Goal: Transaction & Acquisition: Purchase product/service

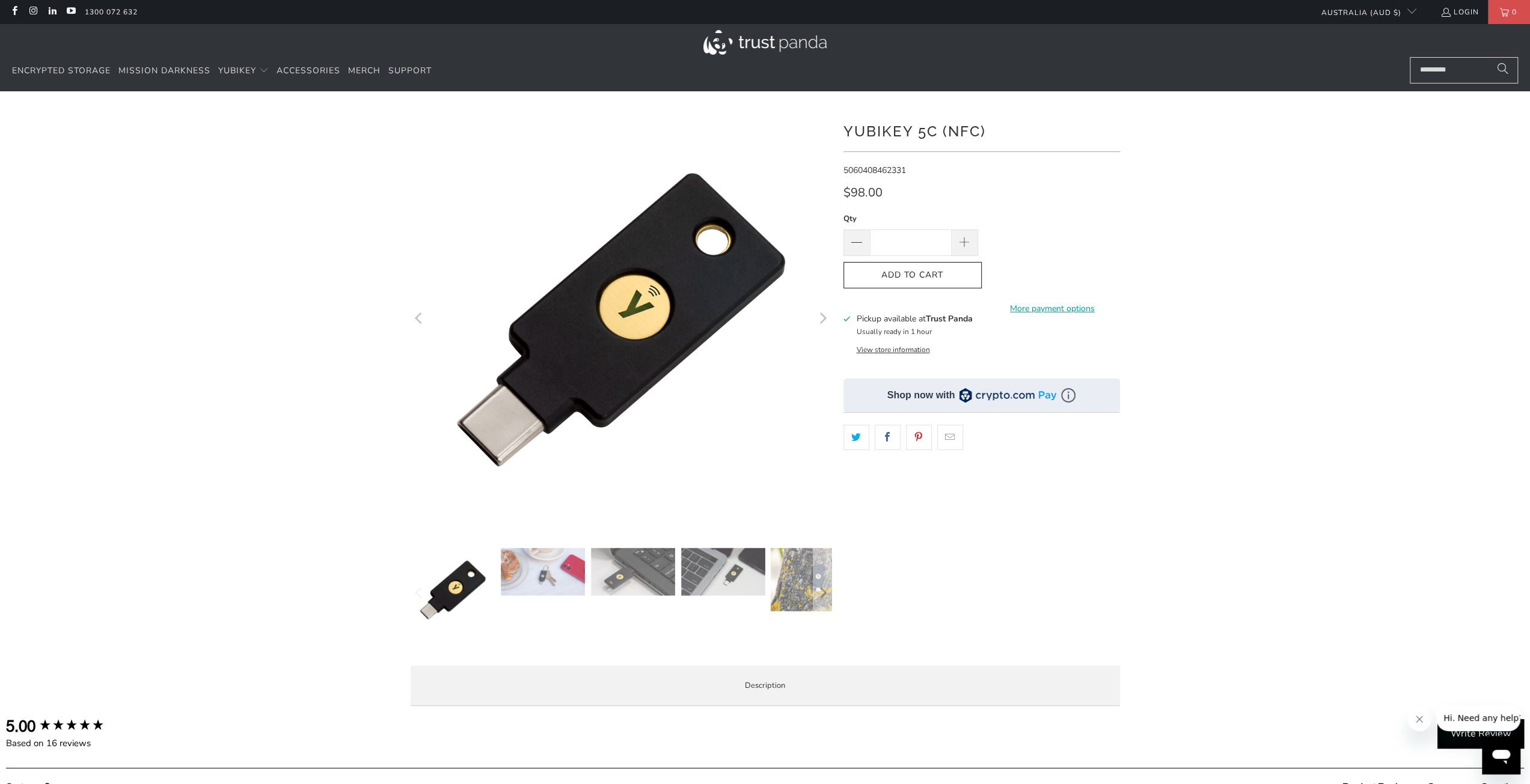
click at [548, 571] on img at bounding box center [543, 571] width 85 height 47
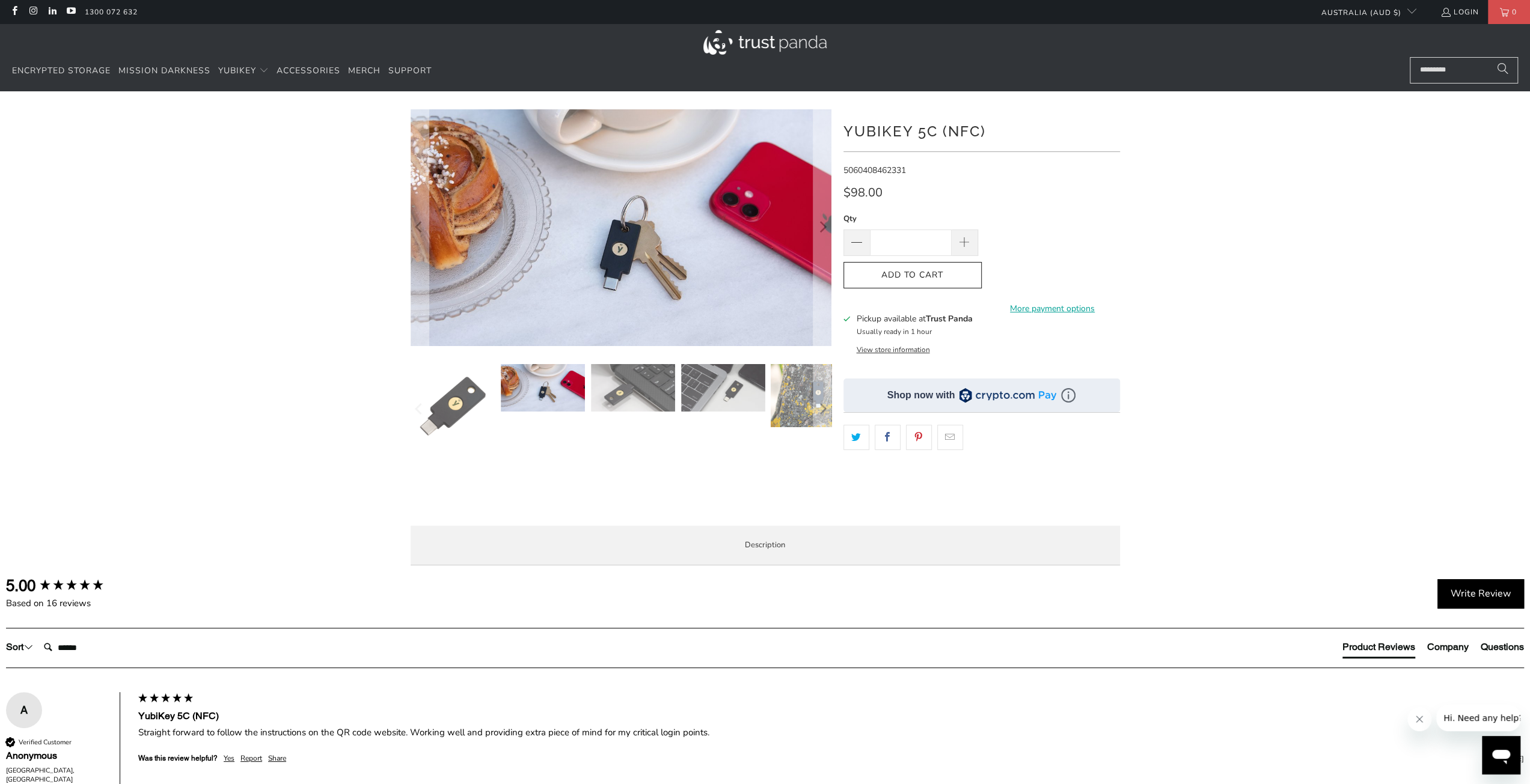
click at [664, 411] on img at bounding box center [633, 387] width 85 height 47
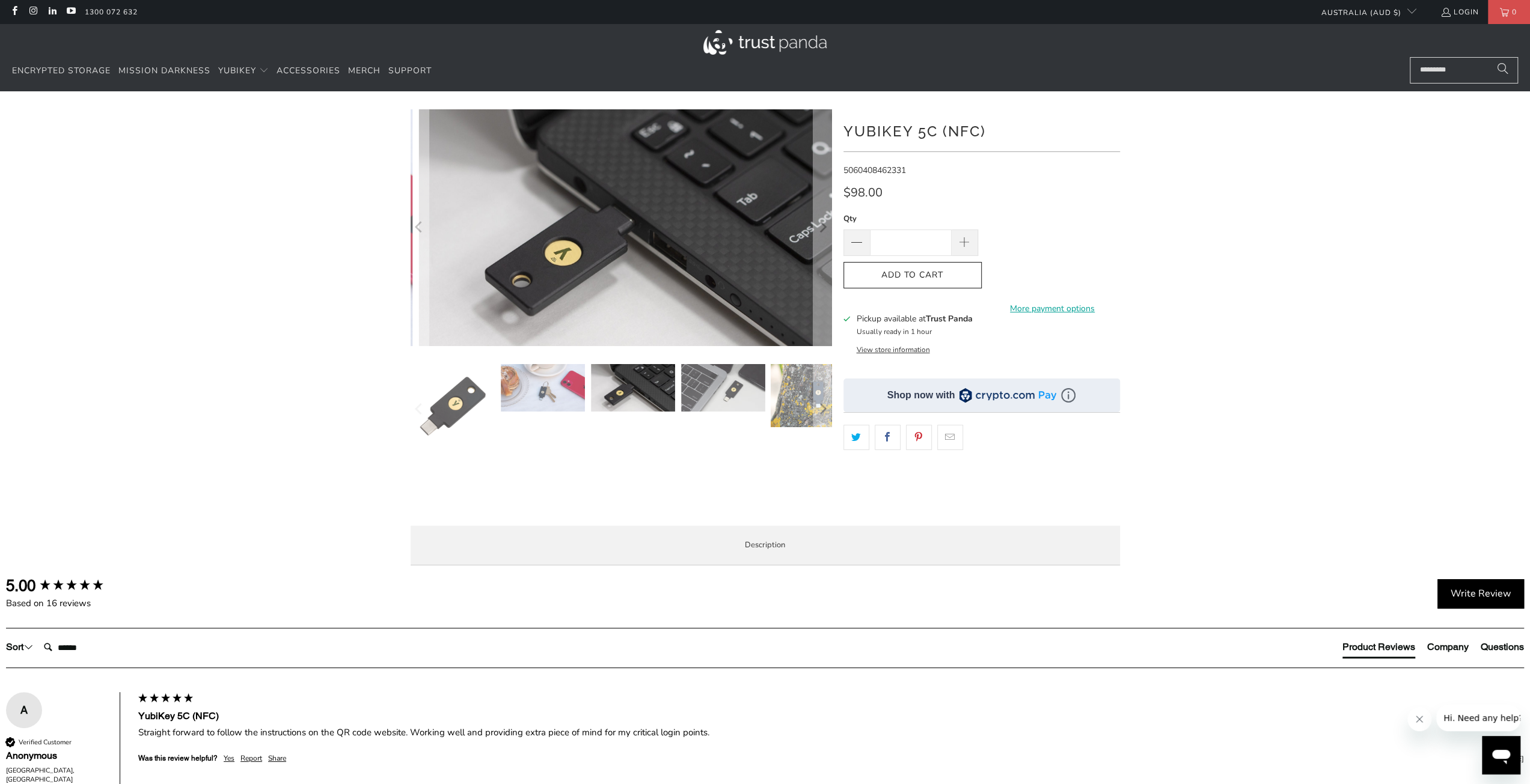
click at [732, 394] on img at bounding box center [723, 387] width 85 height 47
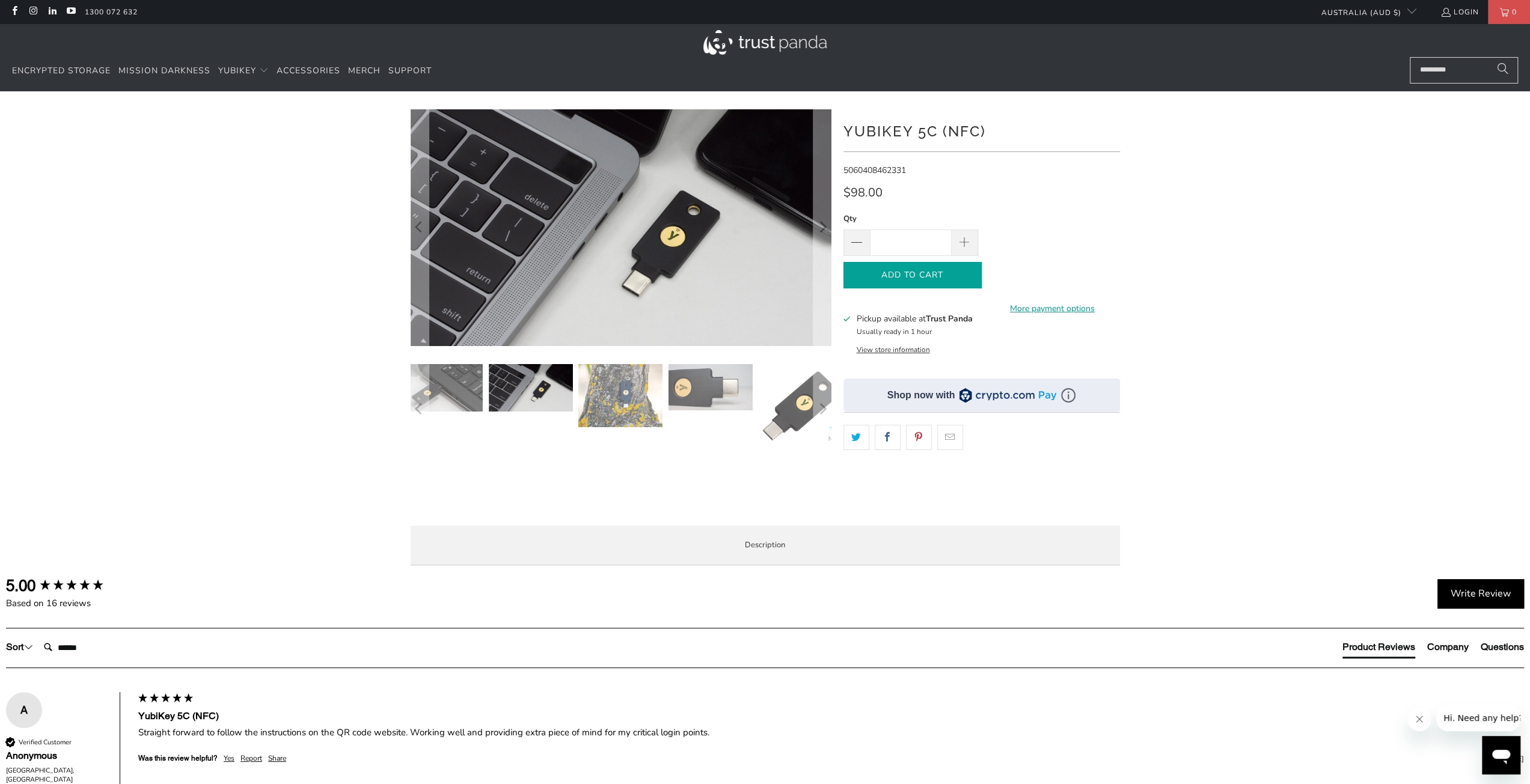
click at [920, 274] on icon "button" at bounding box center [912, 275] width 19 height 19
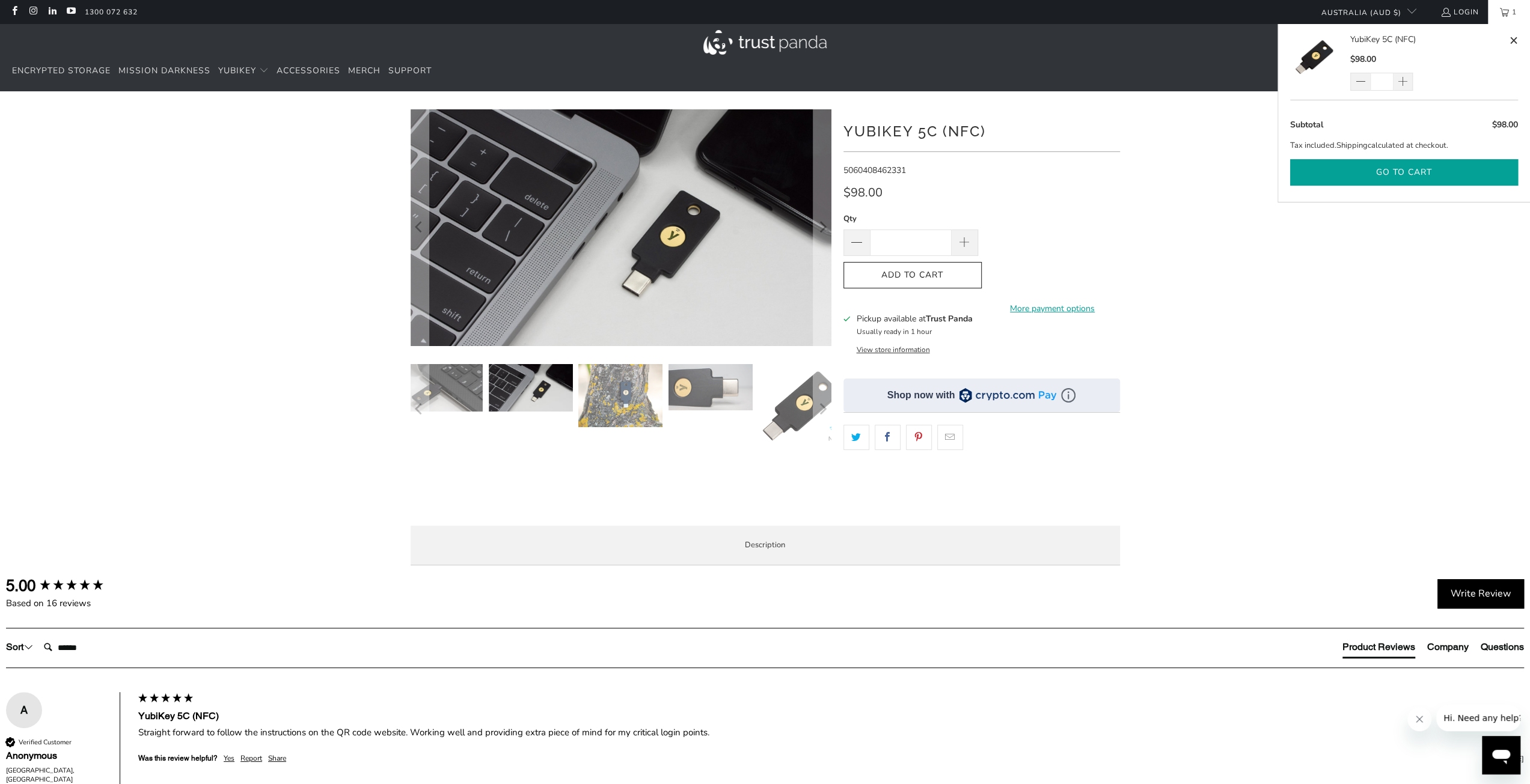
click at [1408, 170] on button "Go to cart" at bounding box center [1404, 173] width 228 height 27
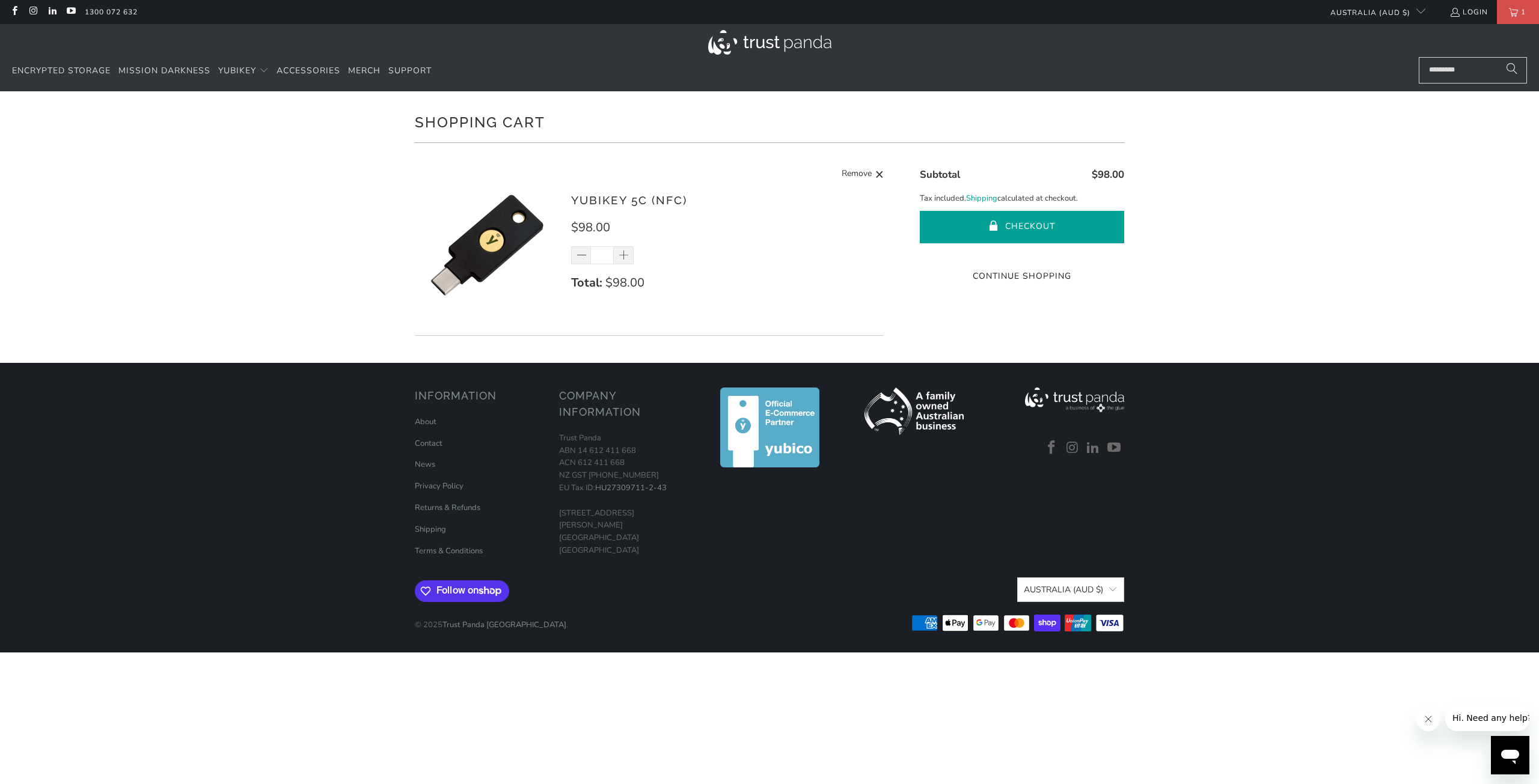
click at [1058, 223] on button "Checkout" at bounding box center [1022, 227] width 205 height 32
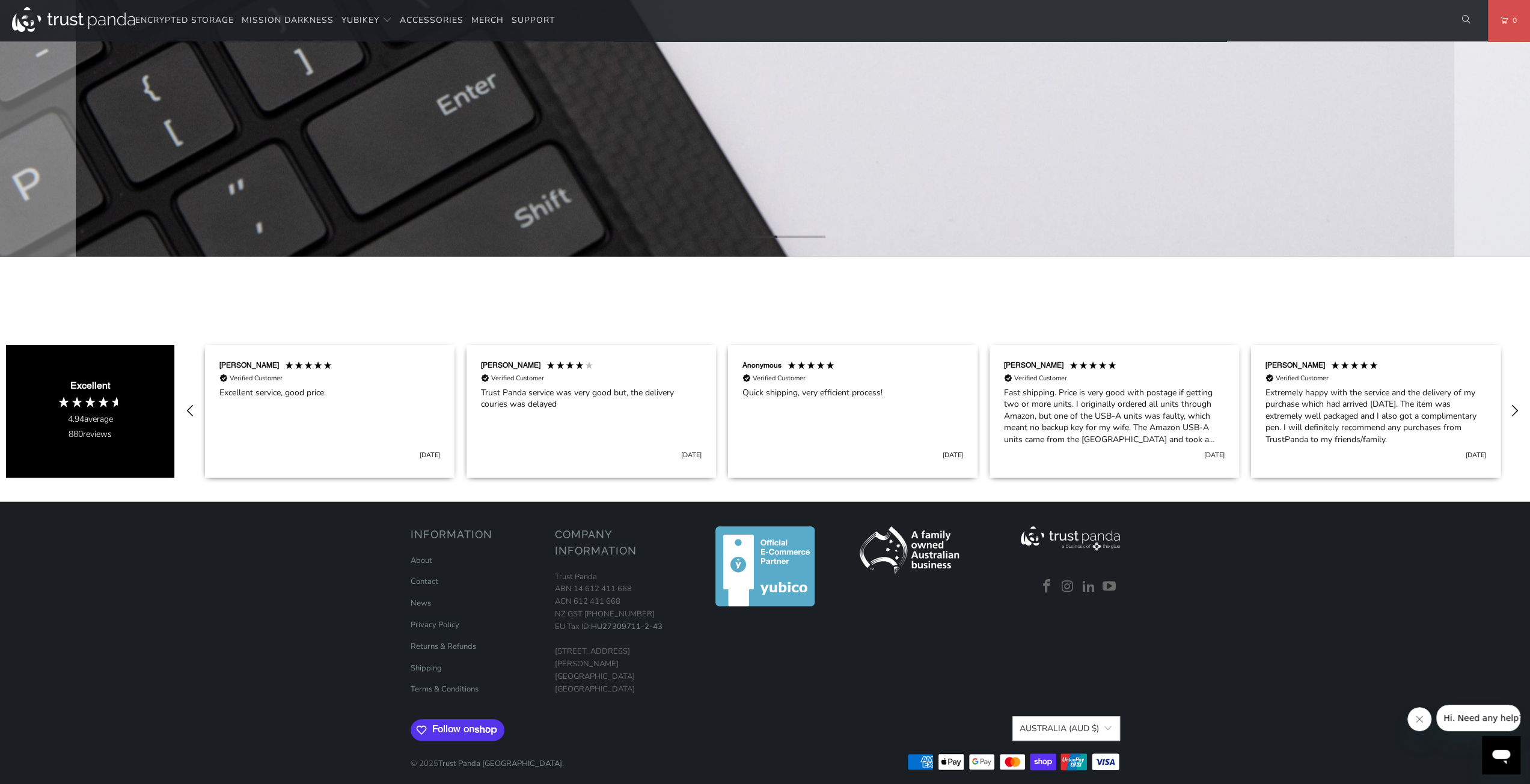
scroll to position [736, 0]
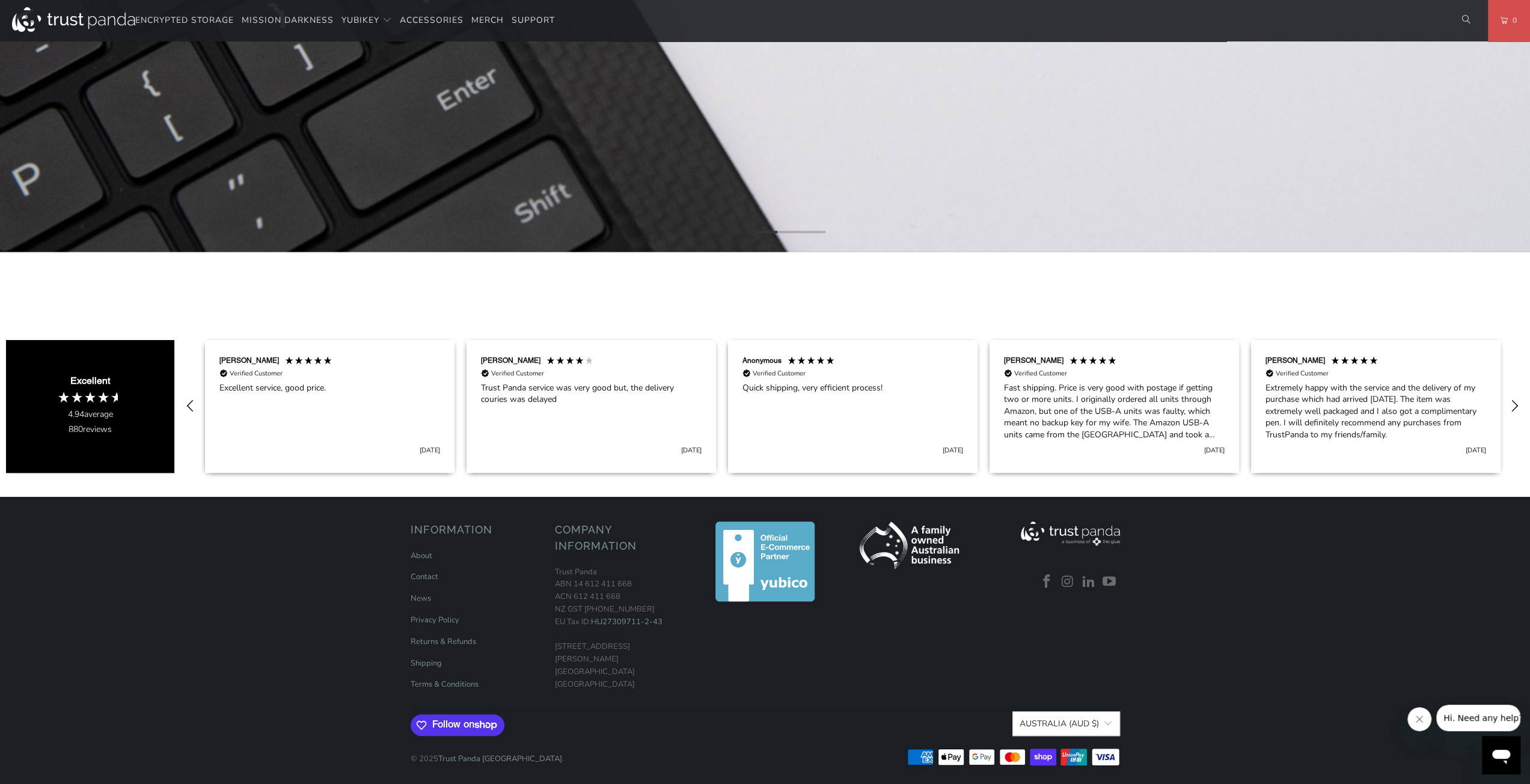
drag, startPoint x: 806, startPoint y: 686, endPoint x: 742, endPoint y: 699, distance: 65.3
click at [742, 699] on div at bounding box center [765, 611] width 132 height 179
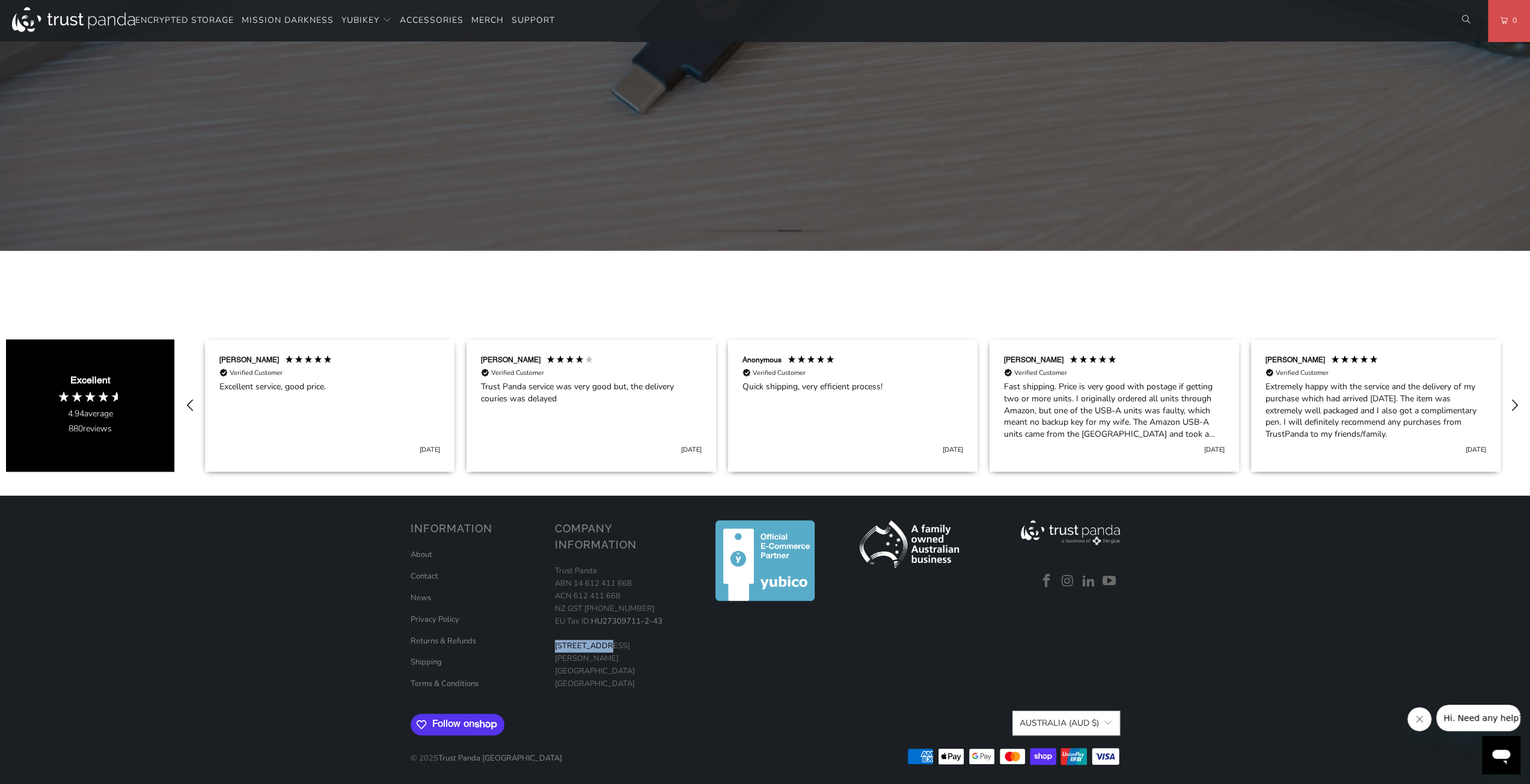
drag, startPoint x: 610, startPoint y: 645, endPoint x: 551, endPoint y: 644, distance: 59.0
click at [551, 644] on div "Information About Contact News Privacy Policy Returns & Refunds" at bounding box center [765, 641] width 722 height 265
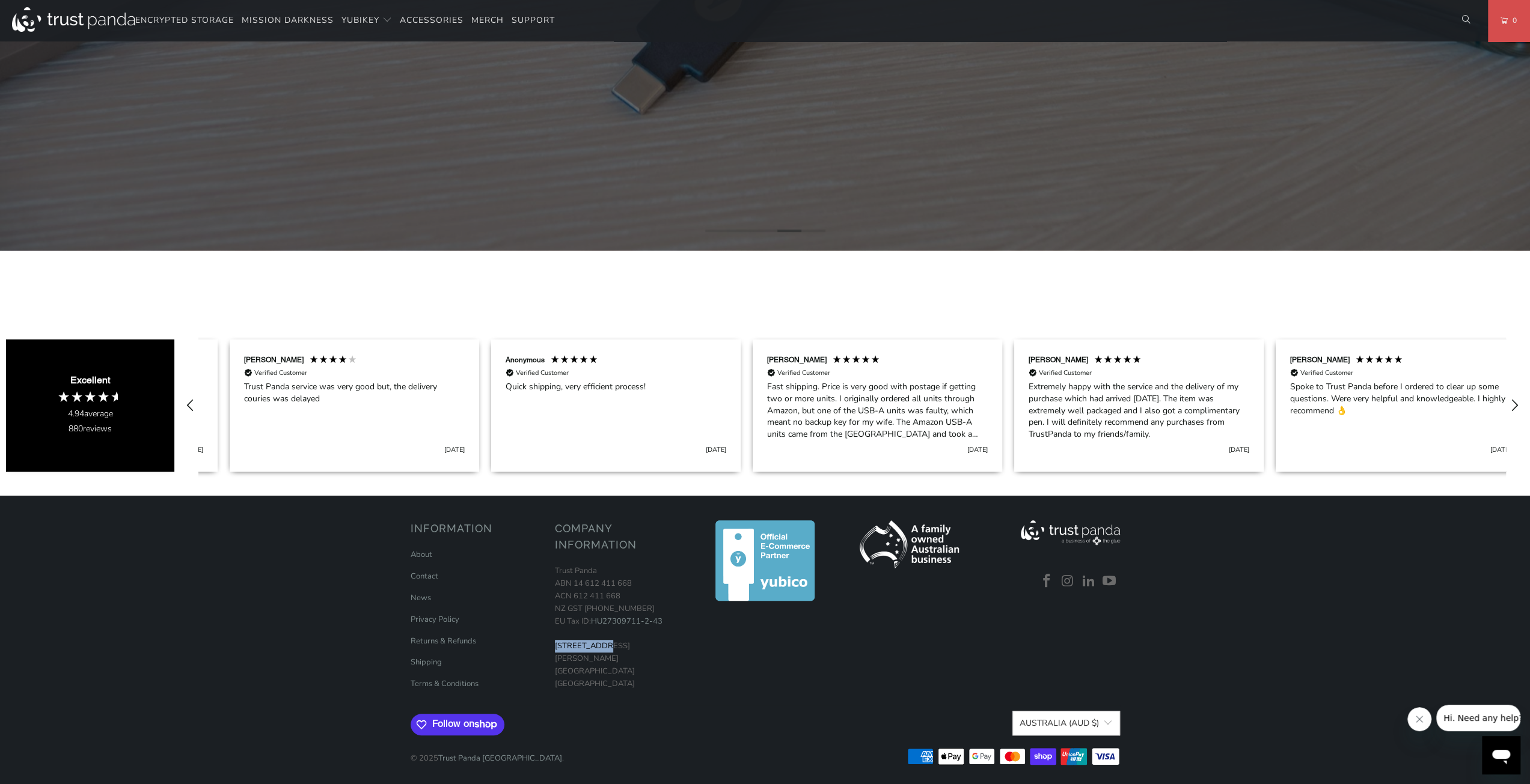
scroll to position [0, 523]
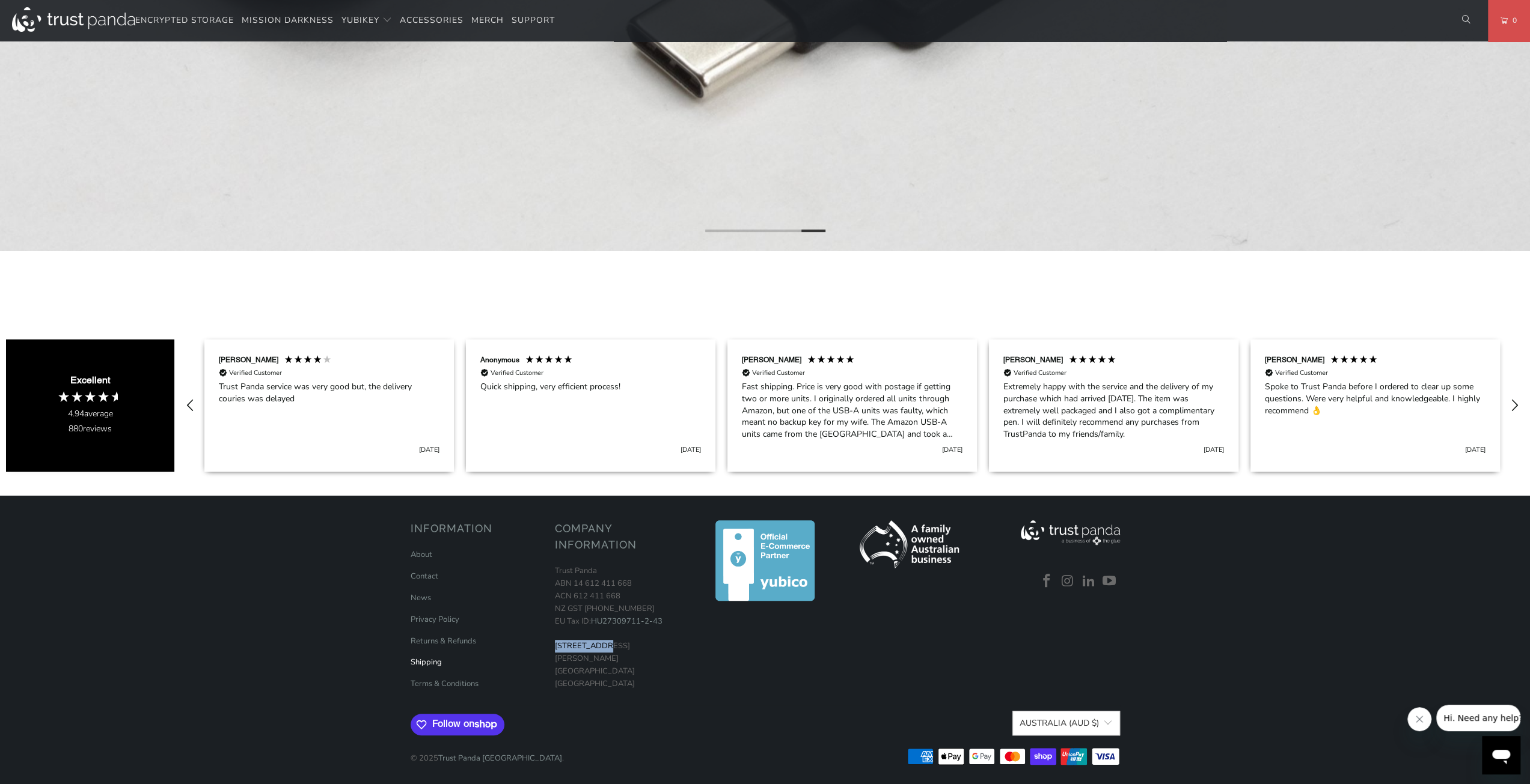
drag, startPoint x: 585, startPoint y: 646, endPoint x: 427, endPoint y: 659, distance: 158.5
click at [427, 659] on link "Shipping" at bounding box center [426, 662] width 31 height 10
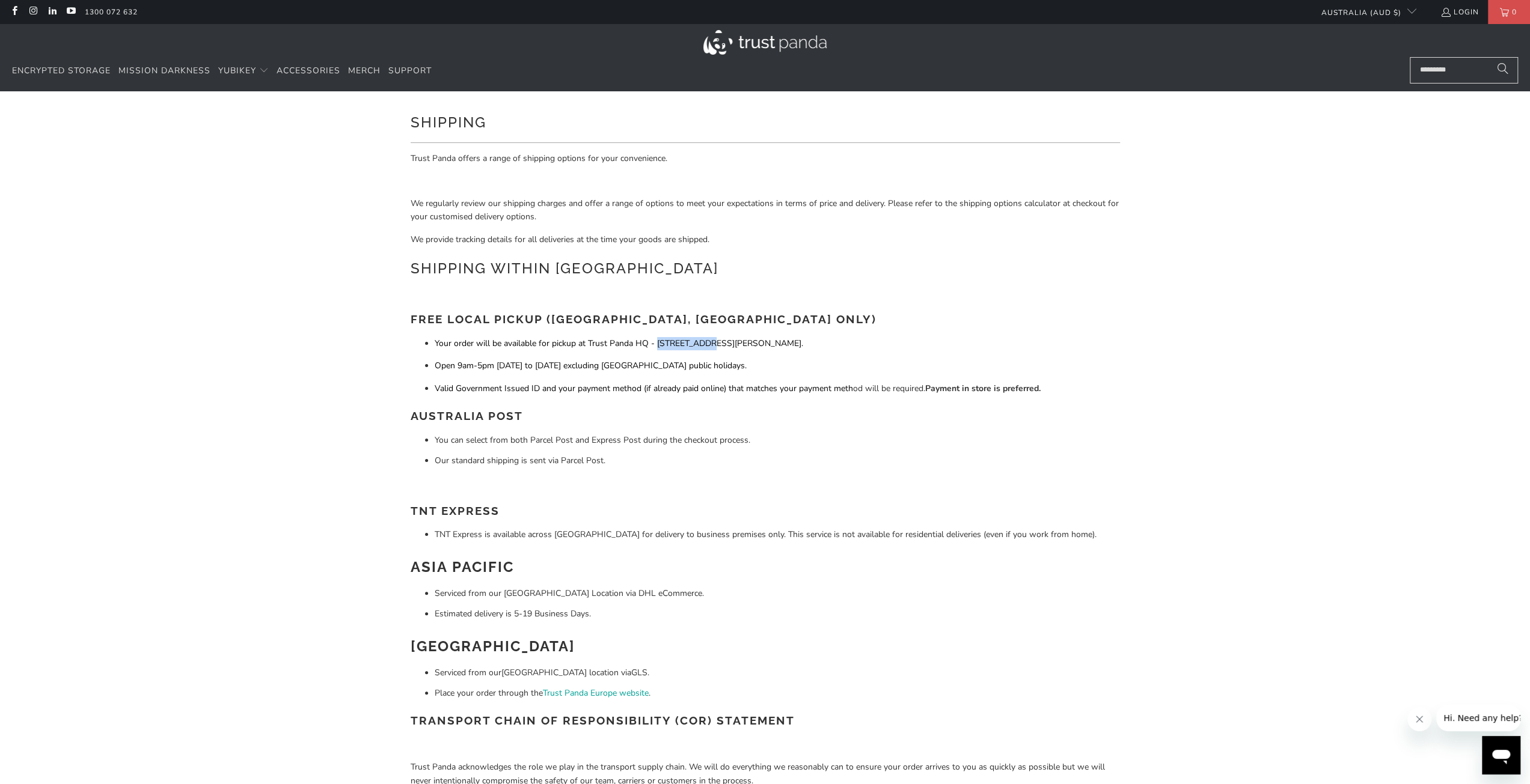
drag, startPoint x: 659, startPoint y: 345, endPoint x: 705, endPoint y: 343, distance: 46.0
click at [705, 343] on span "Your order will be available for pickup at Trust Panda HQ - 19 David Ave, North…" at bounding box center [619, 344] width 369 height 11
click at [1165, 354] on div "Shipping Trust Panda offers a range of shipping options for your convenience. W…" at bounding box center [765, 461] width 1530 height 741
drag, startPoint x: 1165, startPoint y: 354, endPoint x: 1146, endPoint y: 281, distance: 75.4
click at [1146, 281] on div "Shipping Trust Panda offers a range of shipping options for your convenience. W…" at bounding box center [765, 461] width 1530 height 741
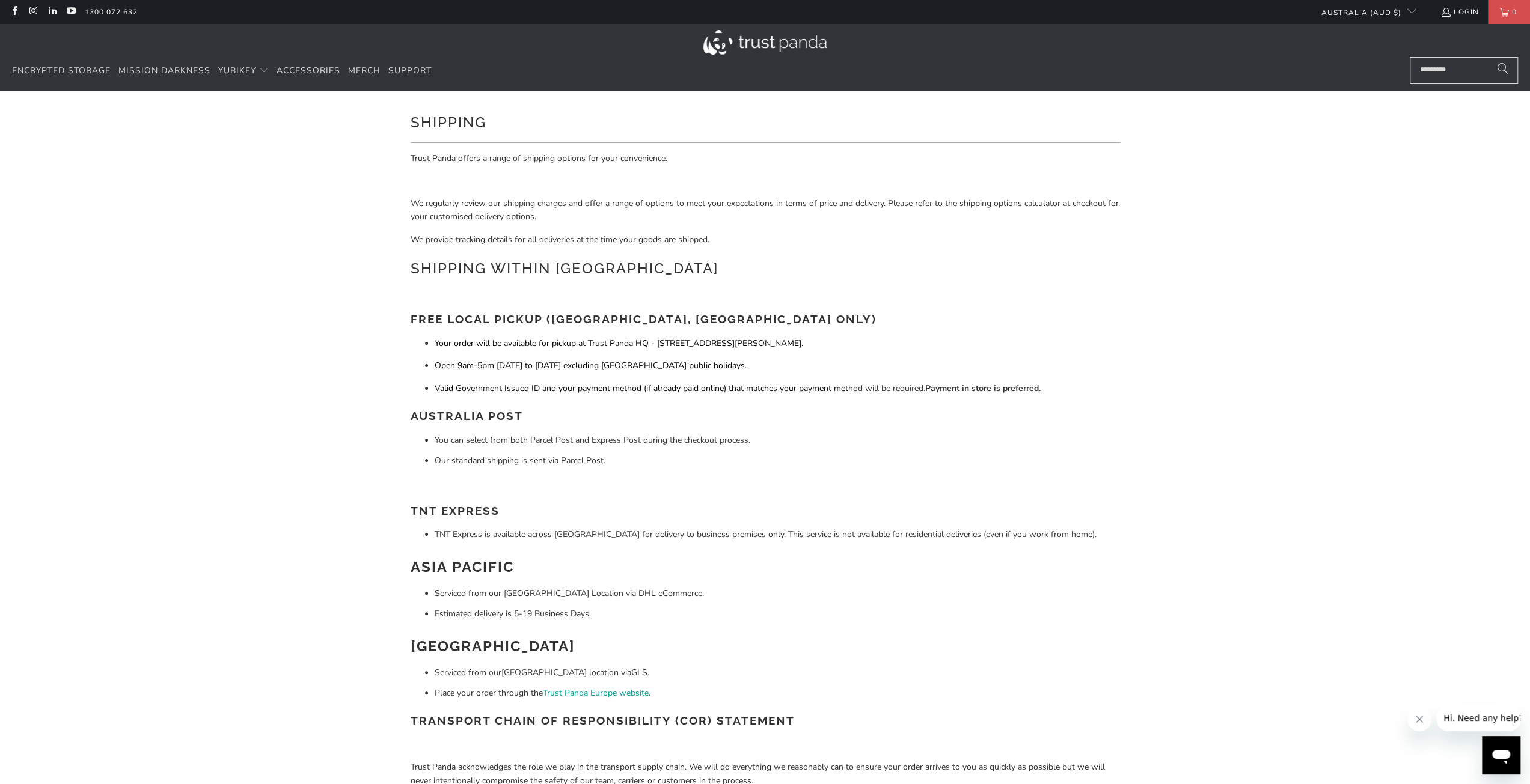
drag, startPoint x: 1148, startPoint y: 381, endPoint x: 1102, endPoint y: 324, distance: 73.2
click at [1102, 324] on h3 "Free Local Pickup (Sydney, NSW Only)" at bounding box center [765, 320] width 709 height 18
drag, startPoint x: 1051, startPoint y: 386, endPoint x: 928, endPoint y: 390, distance: 123.1
click at [928, 390] on p "Valid Government Issued ID and your payment method (if already paid online) tha…" at bounding box center [777, 389] width 685 height 13
click at [941, 388] on strong "Payment in store is preferred." at bounding box center [982, 389] width 115 height 11
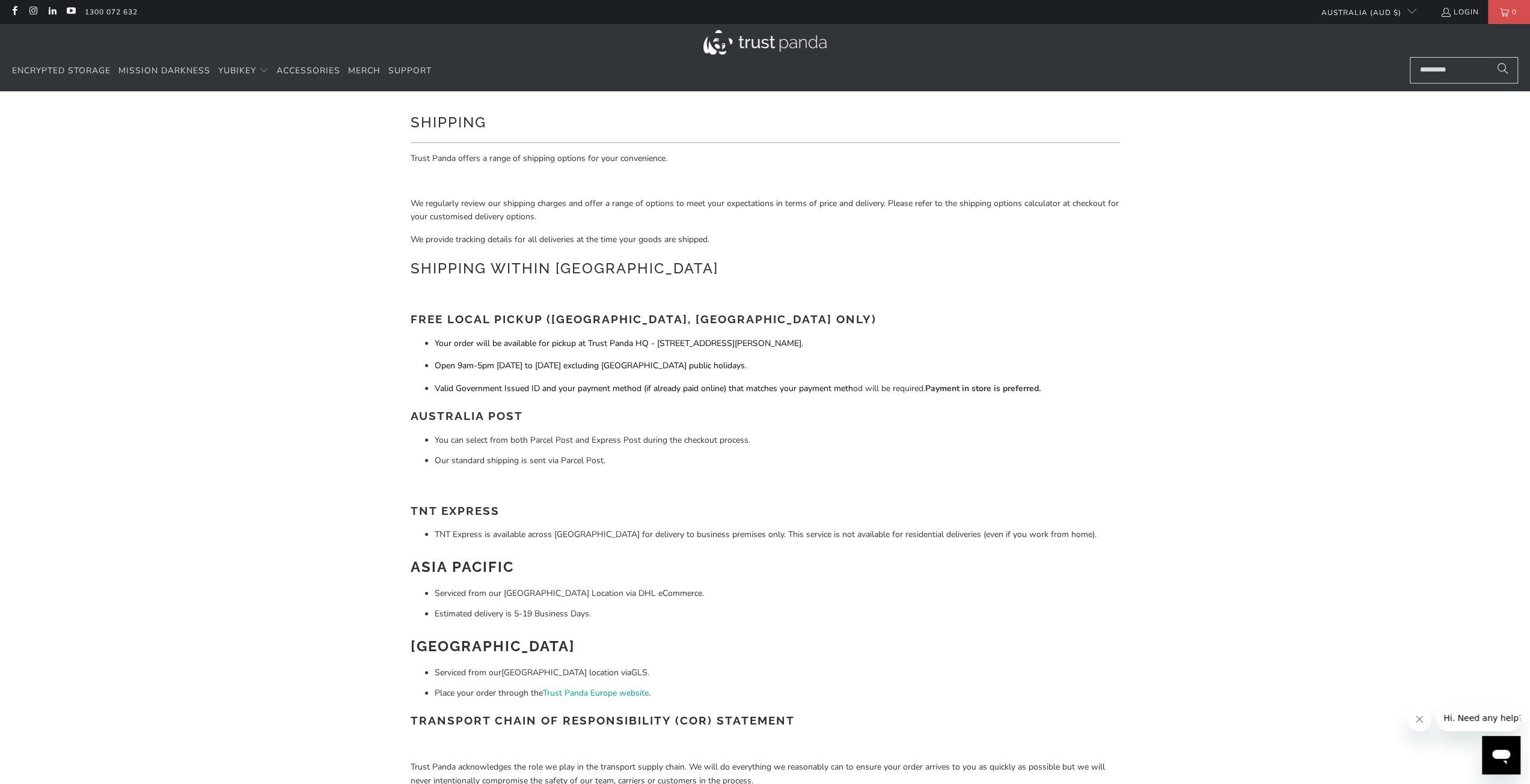
click at [924, 390] on p "Valid Government Issued ID and your payment method (if already paid online) tha…" at bounding box center [777, 389] width 685 height 13
drag, startPoint x: 924, startPoint y: 390, endPoint x: 431, endPoint y: 389, distance: 493.0
click at [431, 389] on ul "Your order will be available for pickup at Trust Panda HQ - 19 David Ave, North…" at bounding box center [765, 366] width 709 height 58
click at [374, 376] on div "Shipping Trust Panda offers a range of shipping options for your convenience. W…" at bounding box center [765, 461] width 1530 height 741
drag, startPoint x: 374, startPoint y: 376, endPoint x: 353, endPoint y: 378, distance: 21.1
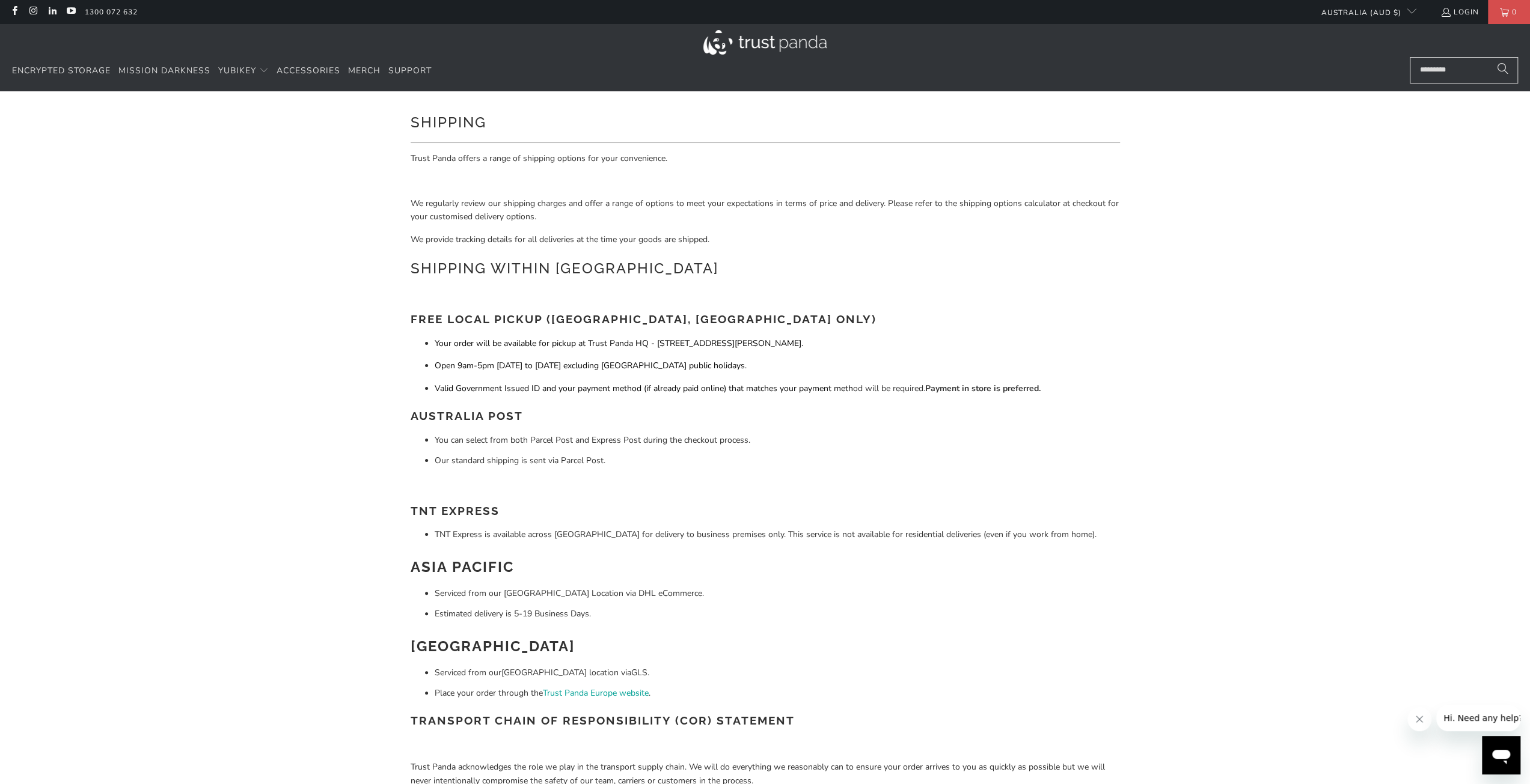
click at [353, 378] on div "Shipping Trust Panda offers a range of shipping options for your convenience. W…" at bounding box center [765, 461] width 1530 height 741
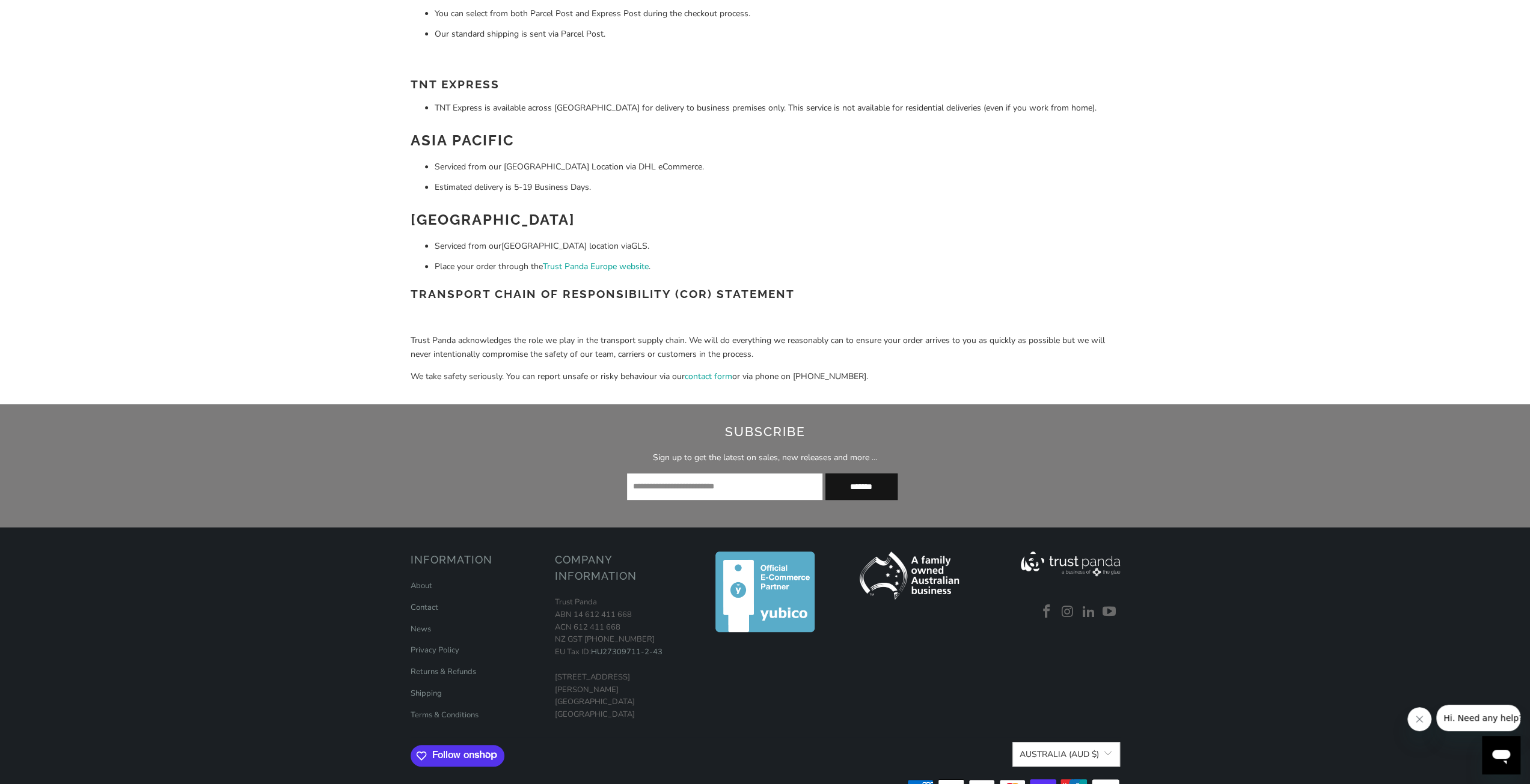
scroll to position [457, 0]
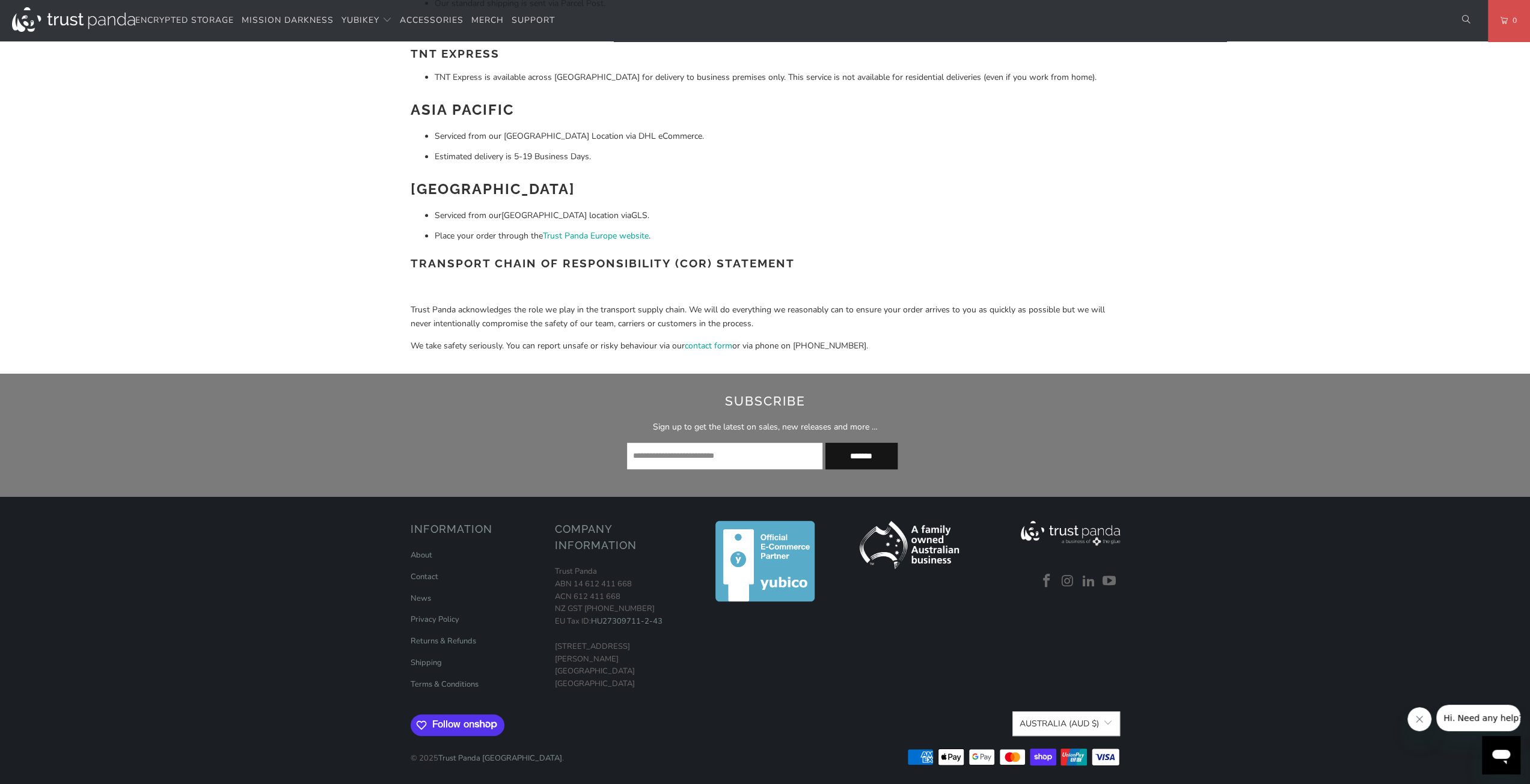
drag, startPoint x: 355, startPoint y: 411, endPoint x: 324, endPoint y: 390, distance: 37.4
click at [324, 390] on div "Subscribe Sign up to get the latest on sales, new releases and more … *******" at bounding box center [765, 435] width 945 height 98
drag, startPoint x: 337, startPoint y: 404, endPoint x: 316, endPoint y: 401, distance: 21.2
click at [316, 401] on h2 "Subscribe" at bounding box center [765, 402] width 920 height 19
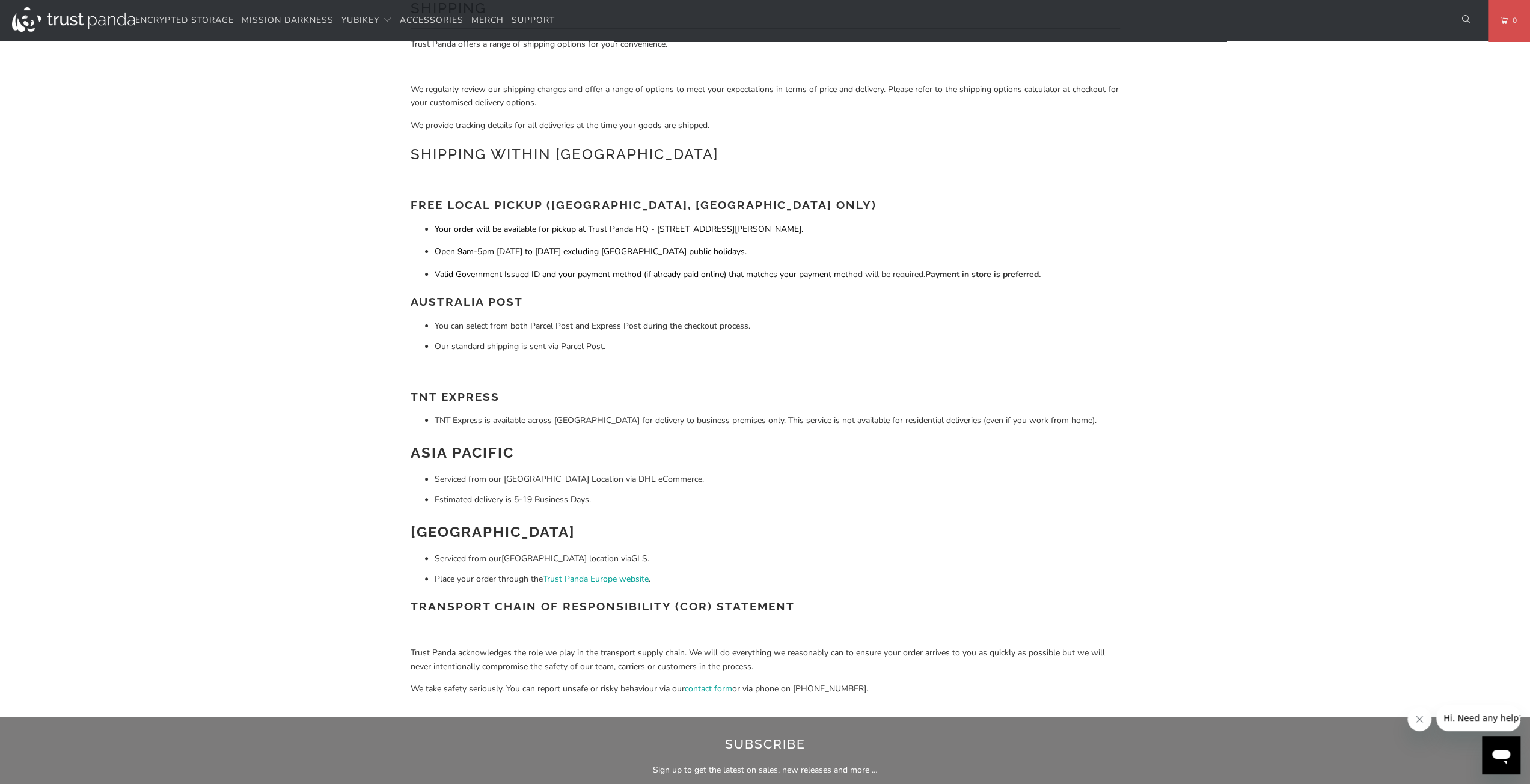
scroll to position [0, 0]
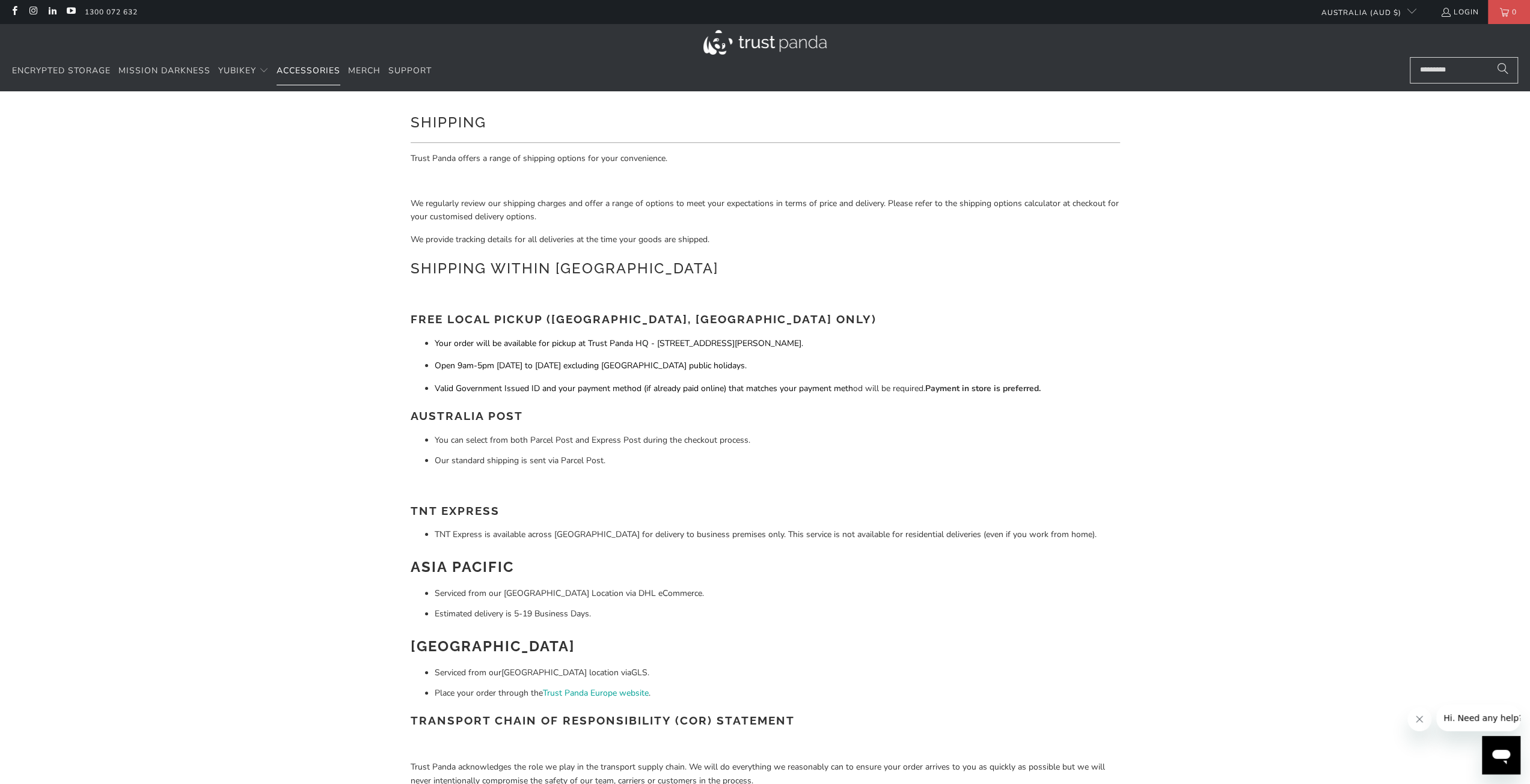
click at [286, 68] on span "Accessories" at bounding box center [308, 71] width 64 height 11
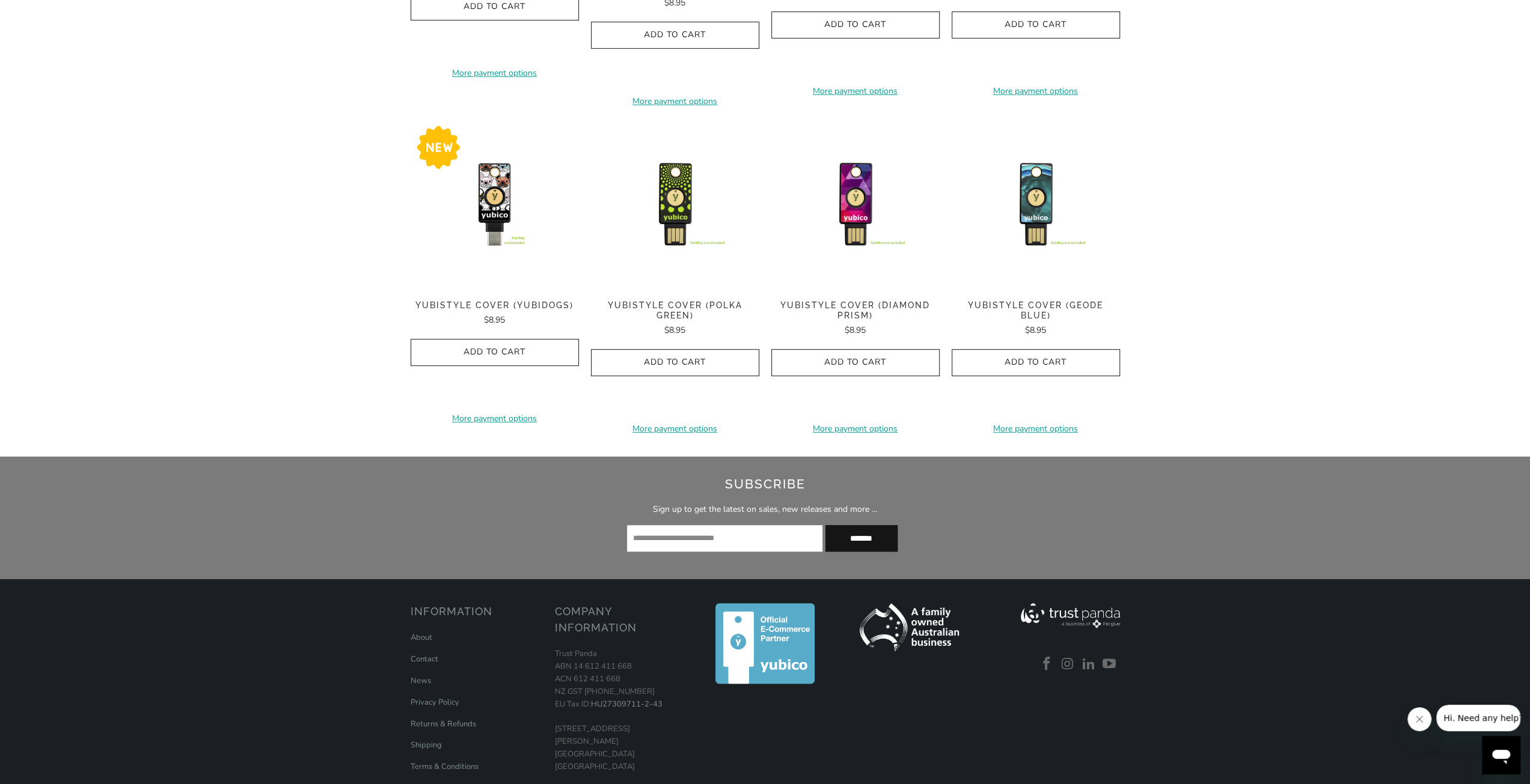
scroll to position [721, 0]
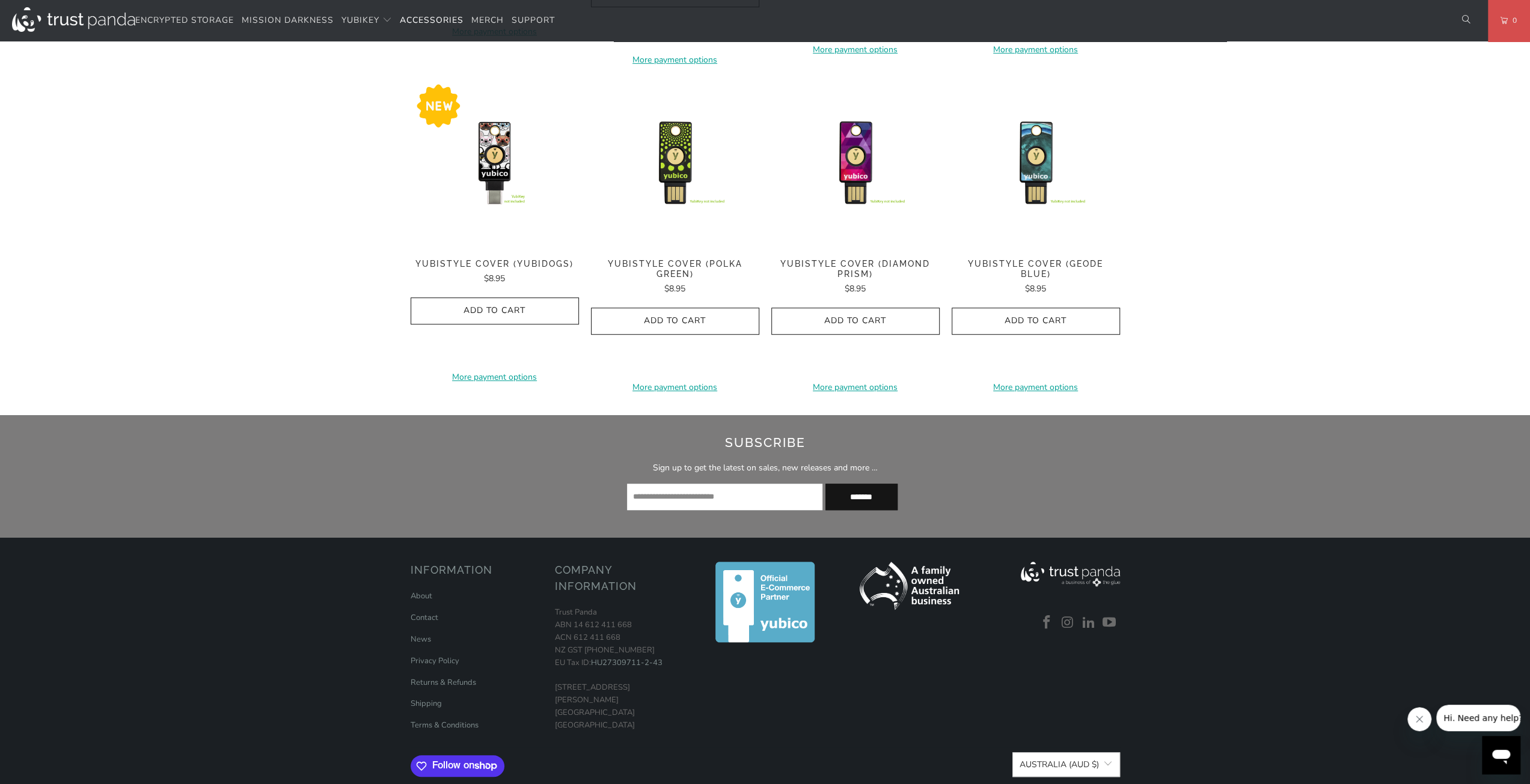
drag, startPoint x: 311, startPoint y: 279, endPoint x: 235, endPoint y: 282, distance: 76.1
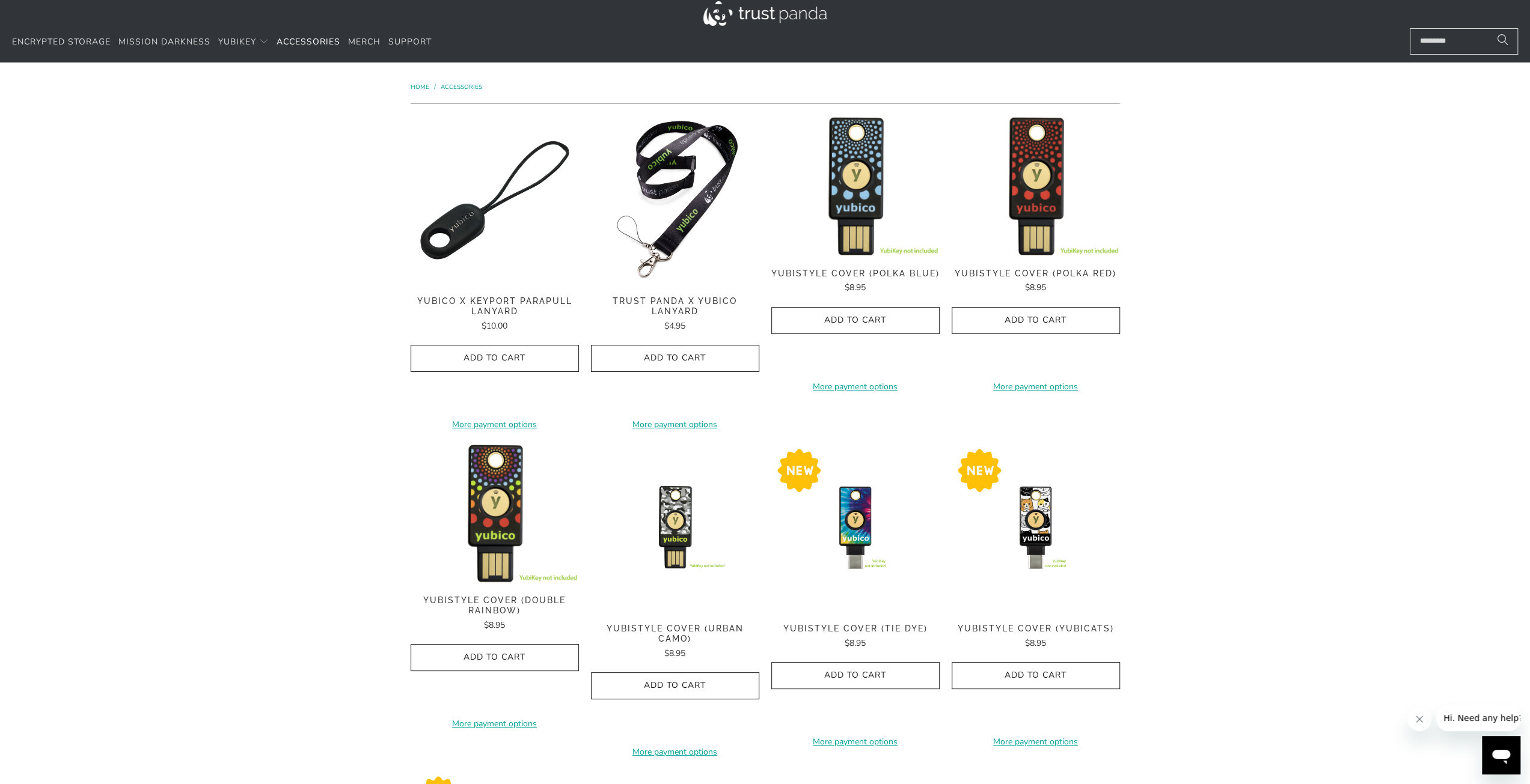
scroll to position [0, 0]
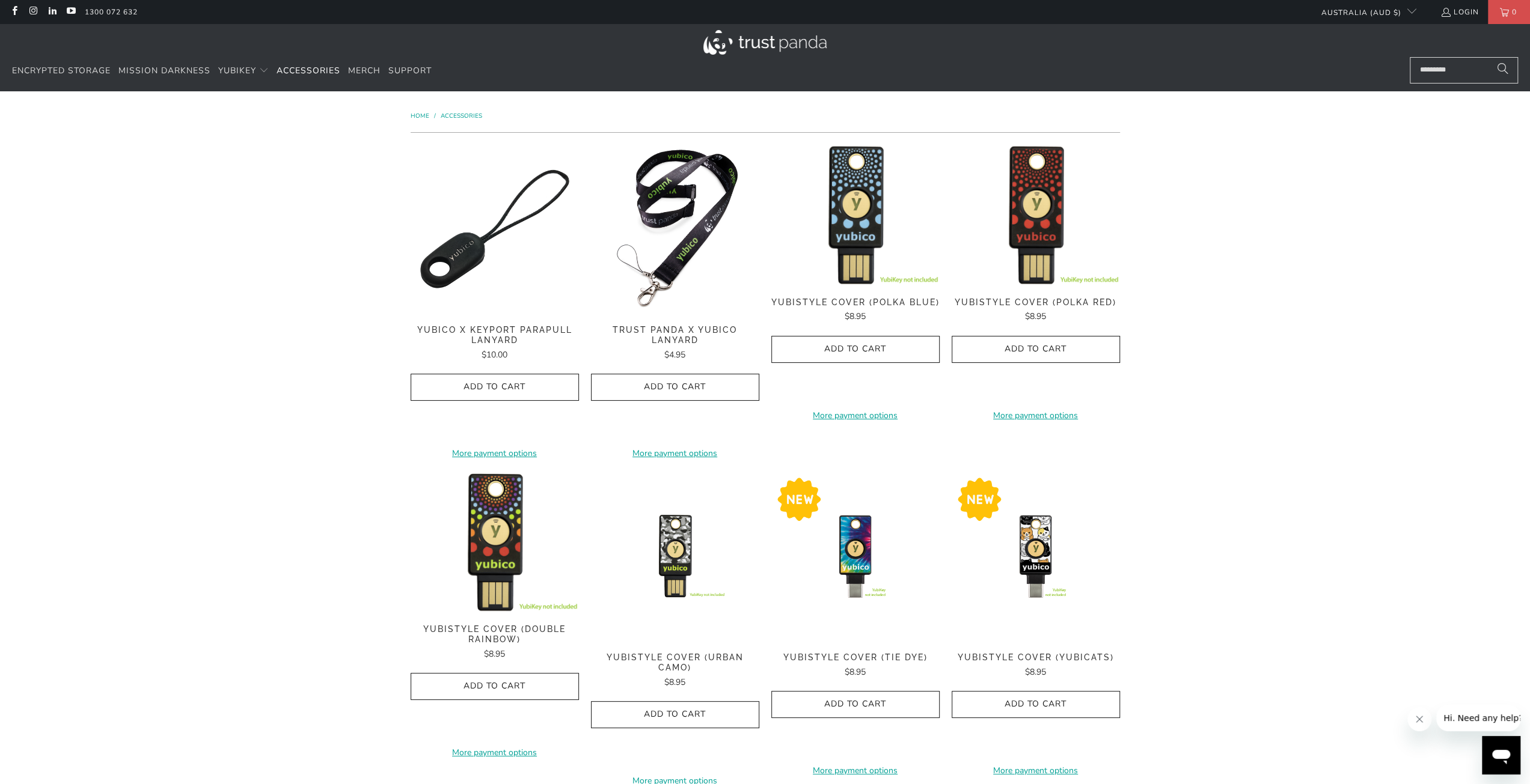
drag, startPoint x: 271, startPoint y: 308, endPoint x: 256, endPoint y: 194, distance: 115.0
click at [254, 197] on div "**********" at bounding box center [765, 613] width 1530 height 1045
click at [76, 72] on span "Encrypted Storage" at bounding box center [61, 71] width 98 height 11
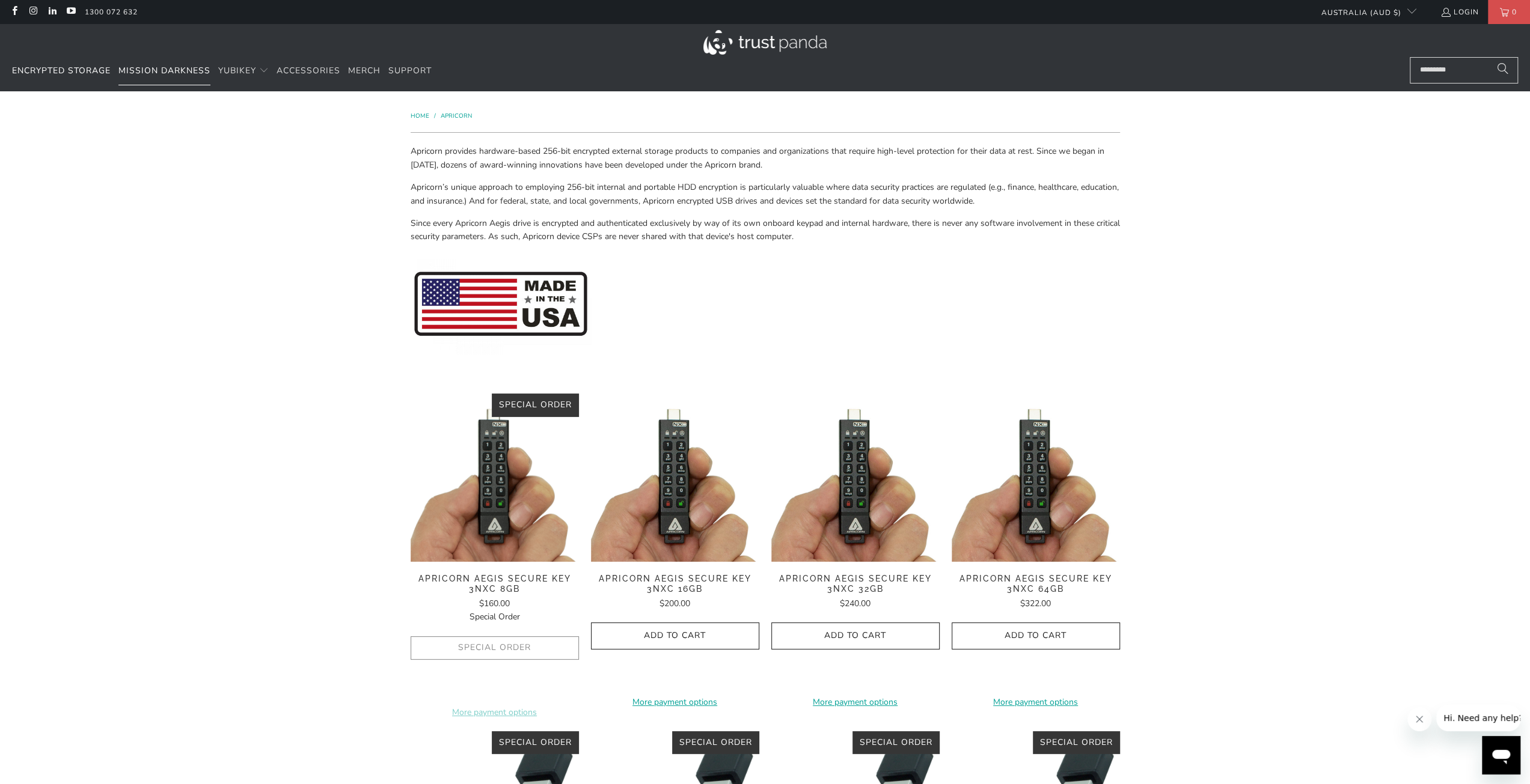
click at [160, 72] on span "Mission Darkness" at bounding box center [164, 71] width 92 height 11
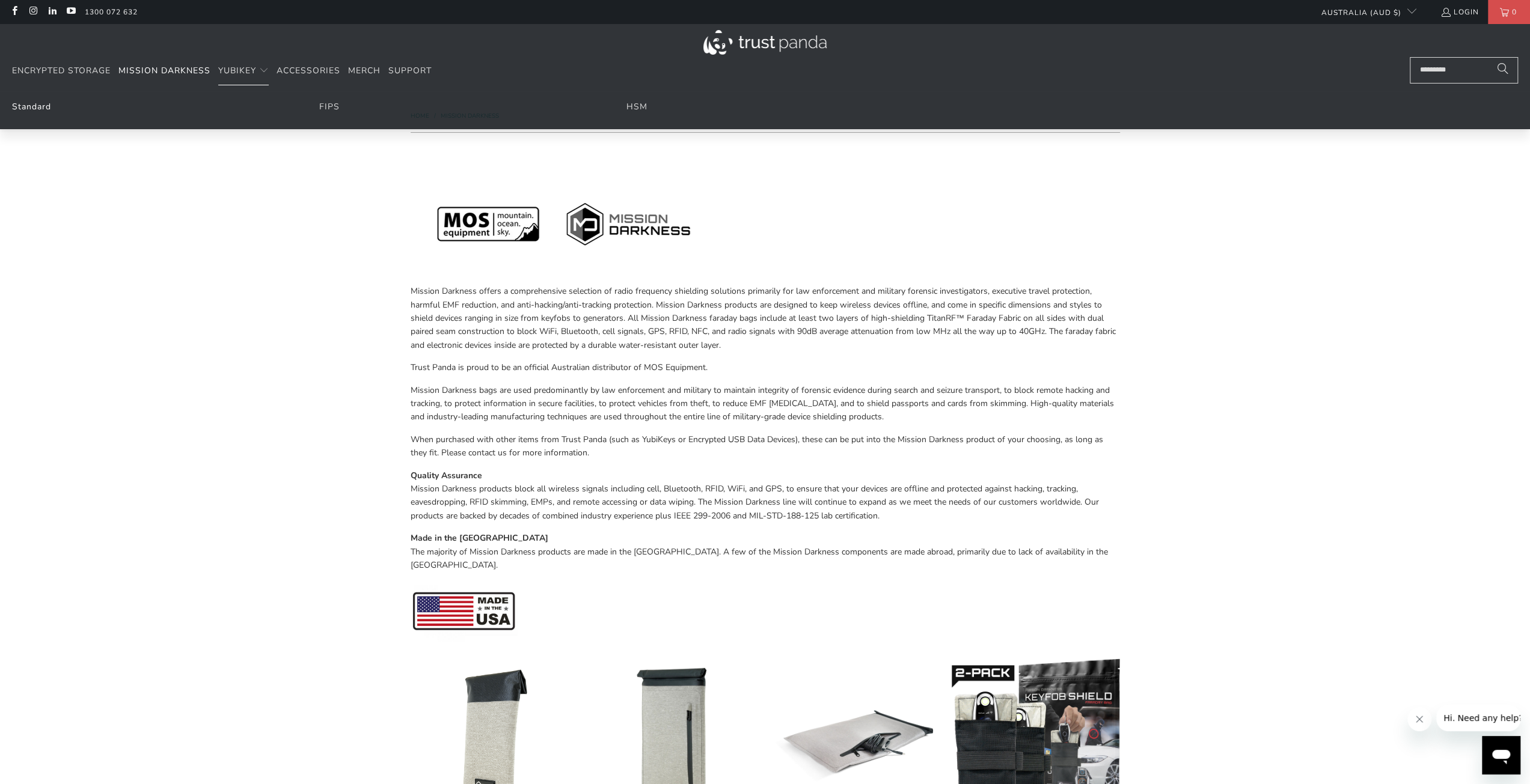
click at [27, 106] on link "Standard" at bounding box center [31, 106] width 39 height 11
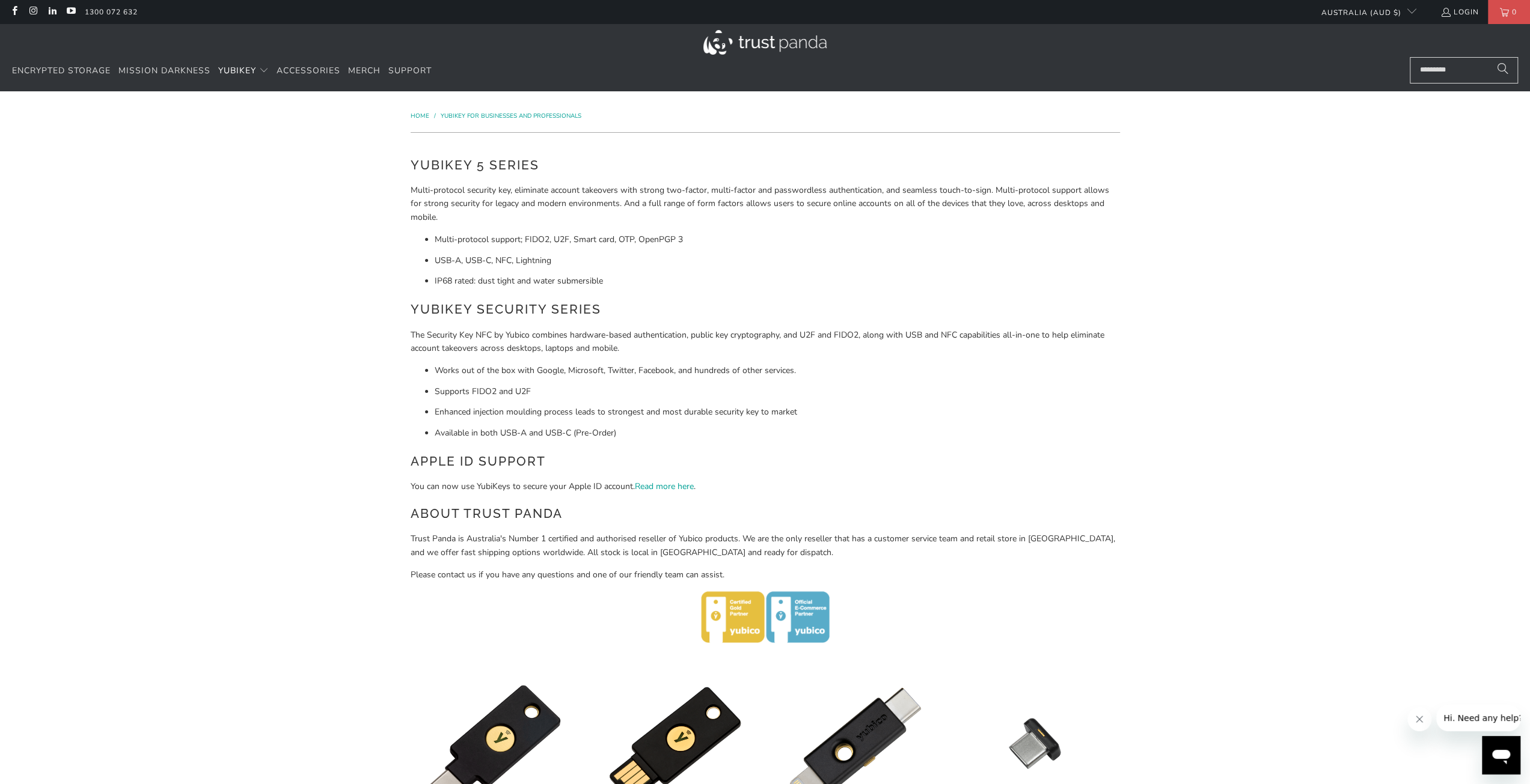
drag, startPoint x: 332, startPoint y: 250, endPoint x: 312, endPoint y: 220, distance: 36.1
click at [320, 79] on link "Accessories" at bounding box center [308, 71] width 64 height 28
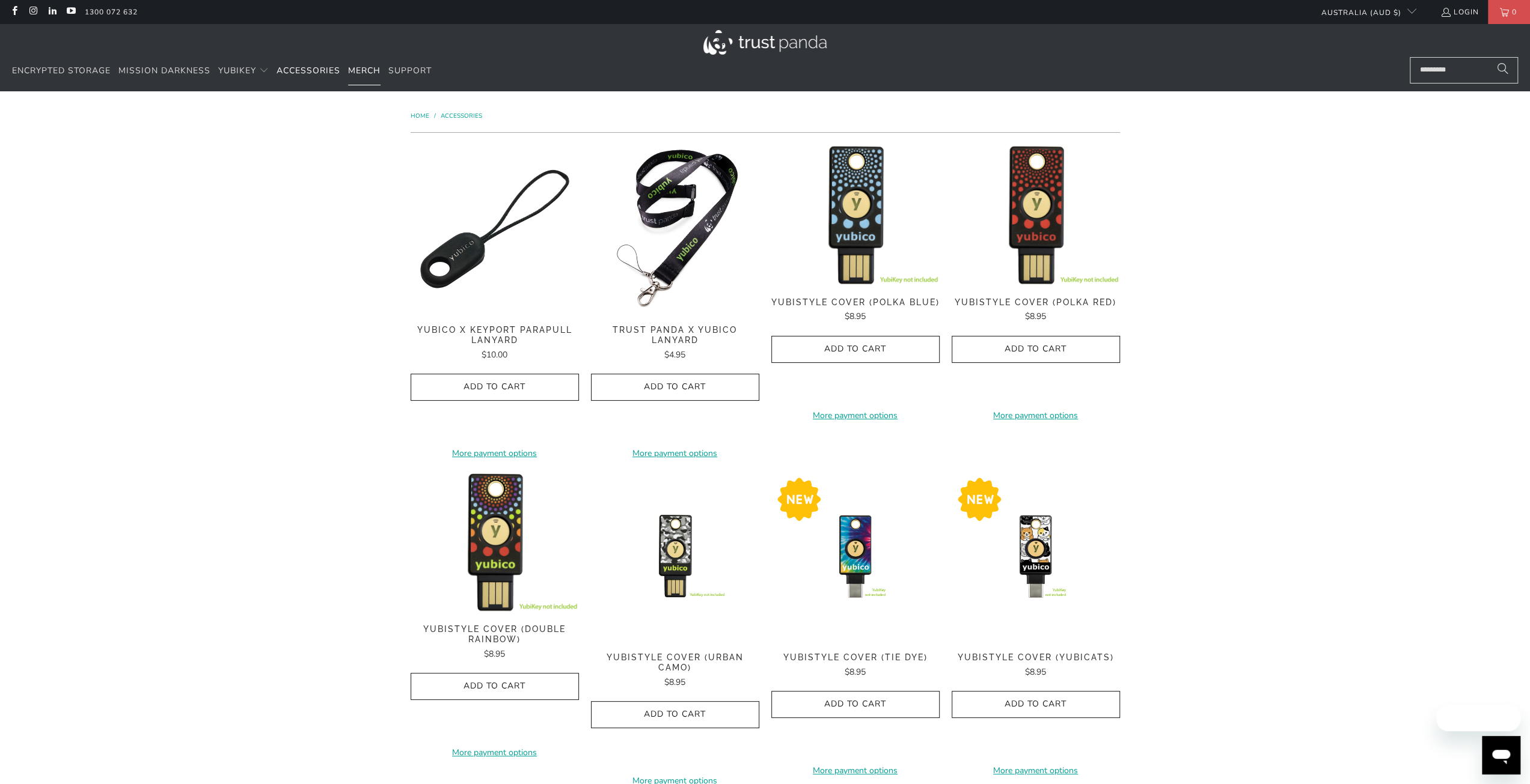
click at [370, 75] on span "Merch" at bounding box center [364, 71] width 32 height 11
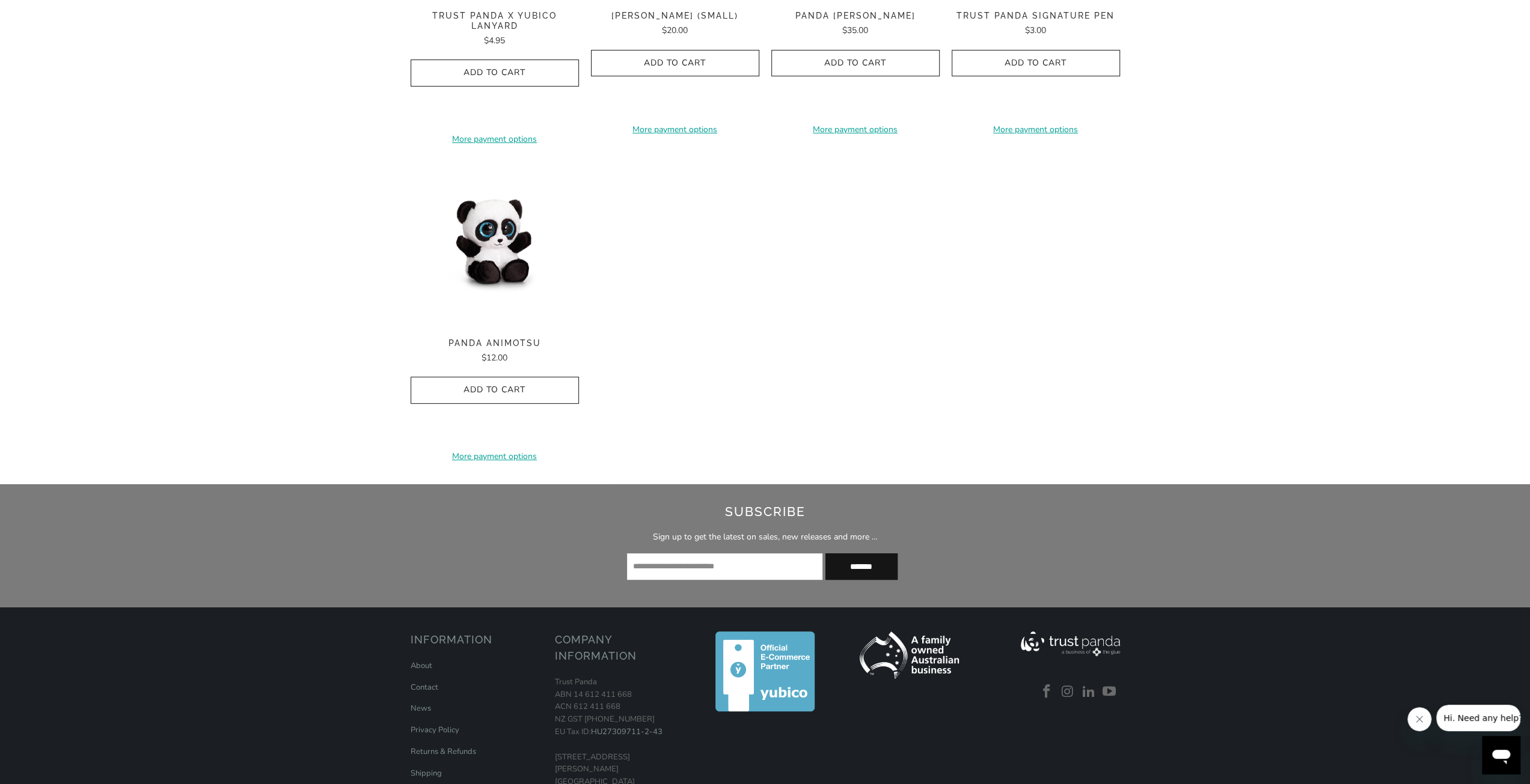
scroll to position [424, 0]
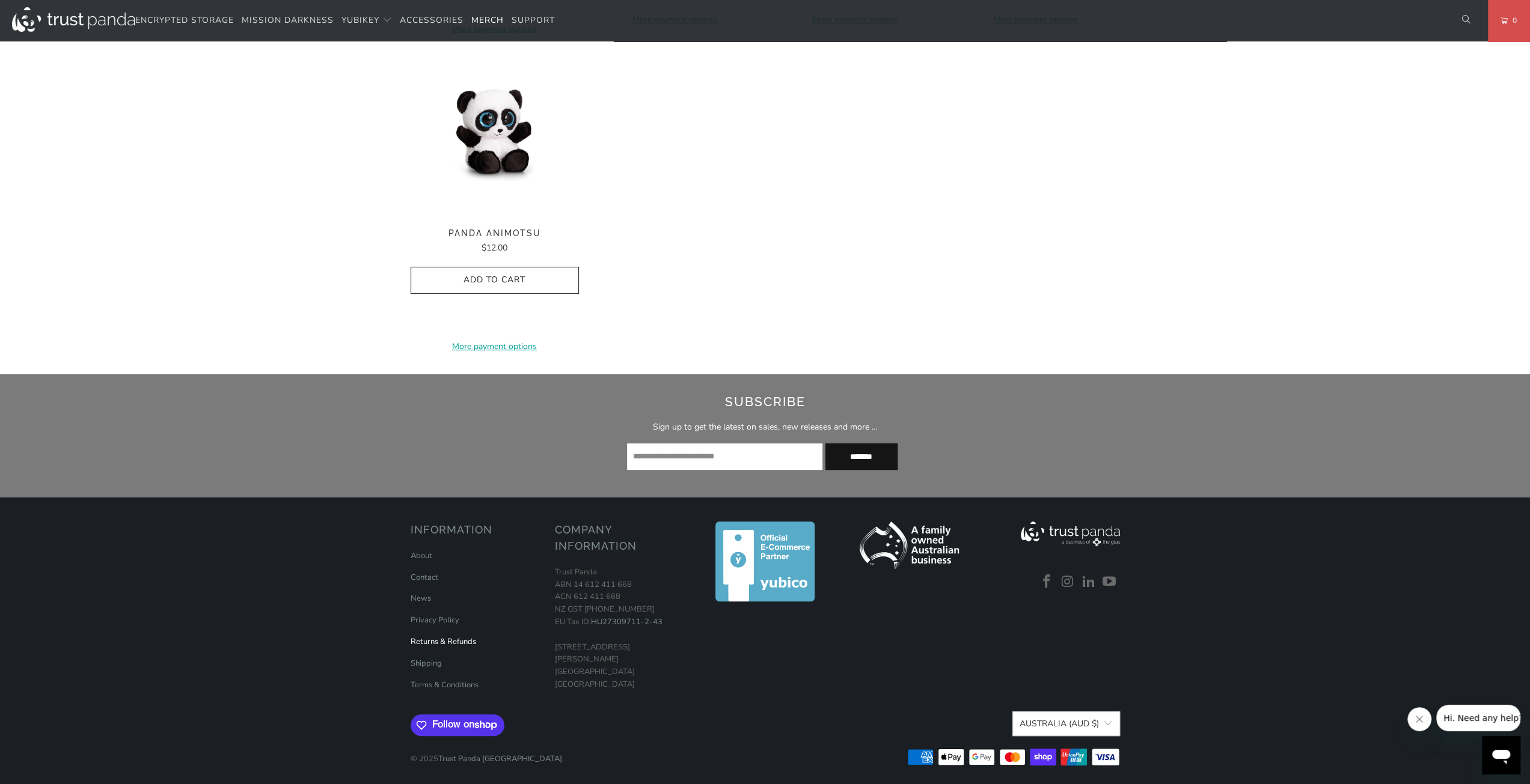
click at [447, 640] on link "Returns & Refunds" at bounding box center [443, 642] width 65 height 10
